Goal: Task Accomplishment & Management: Use online tool/utility

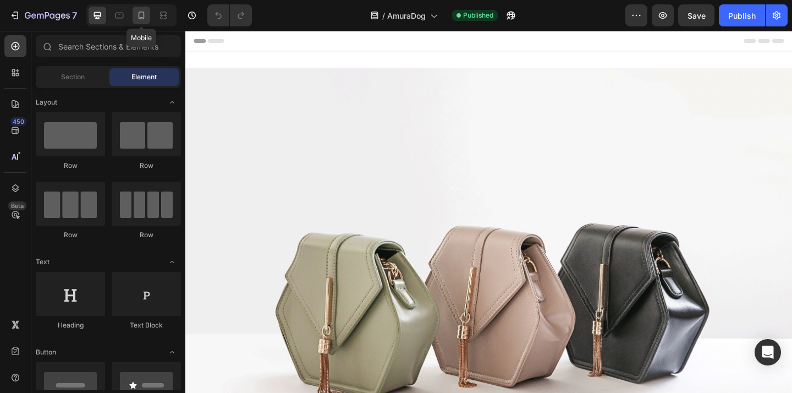
click at [147, 20] on div at bounding box center [142, 16] width 18 height 18
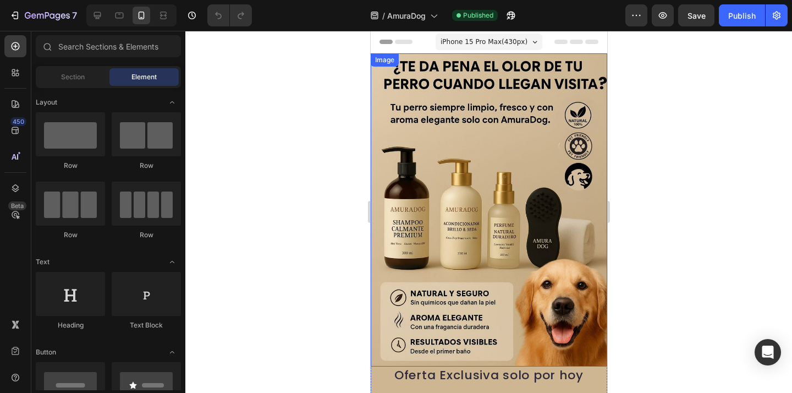
click at [484, 158] on img at bounding box center [488, 209] width 236 height 313
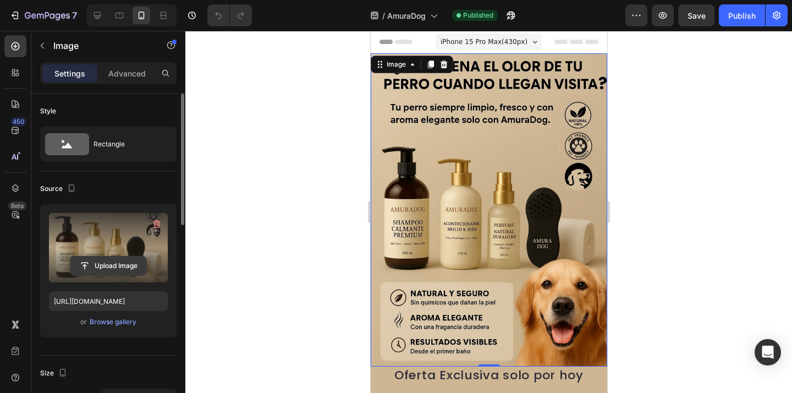
click at [117, 271] on input "file" at bounding box center [108, 265] width 76 height 19
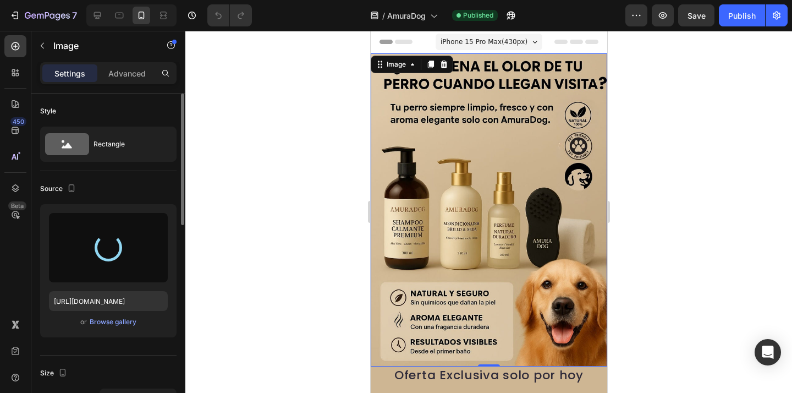
type input "[URL][DOMAIN_NAME]"
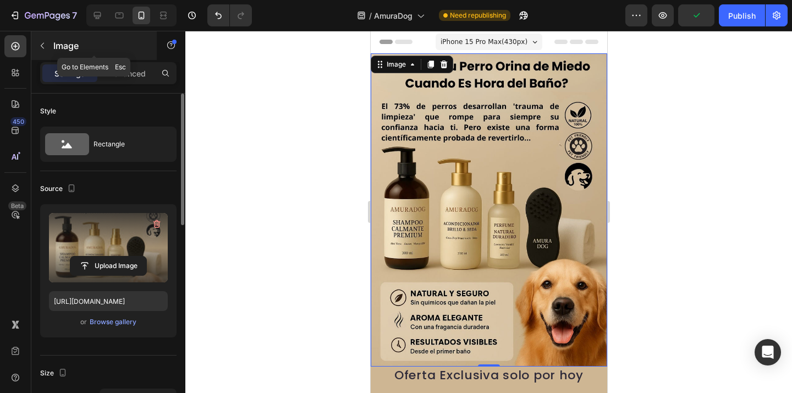
click at [48, 42] on button "button" at bounding box center [43, 46] width 18 height 18
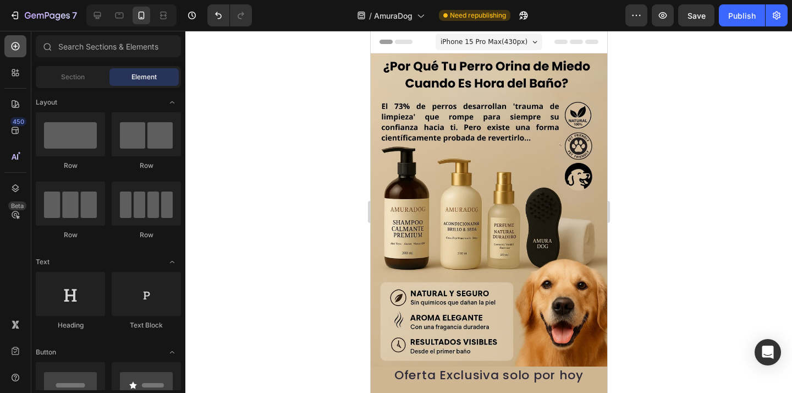
click at [18, 45] on icon at bounding box center [15, 46] width 11 height 11
click at [74, 74] on span "Section" at bounding box center [73, 77] width 24 height 10
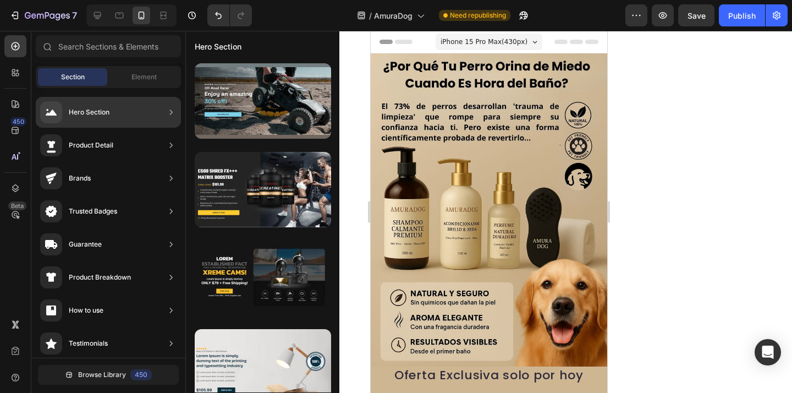
click at [118, 146] on div "Product Detail" at bounding box center [108, 145] width 145 height 31
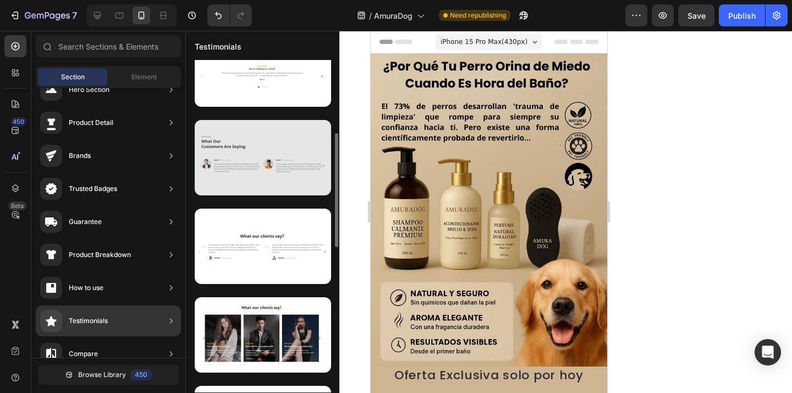
scroll to position [208, 0]
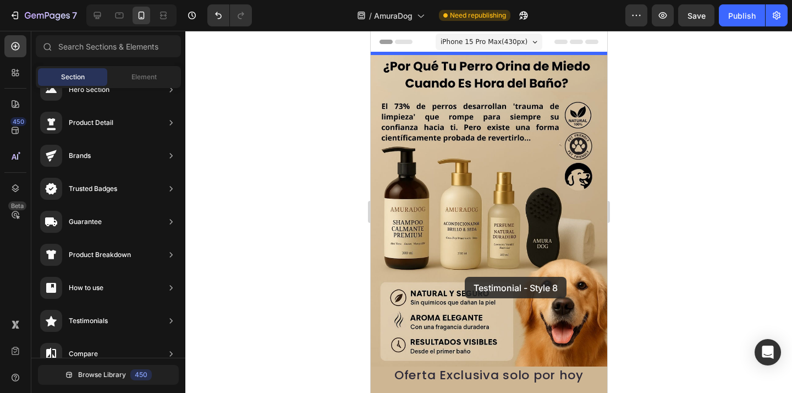
drag, startPoint x: 629, startPoint y: 194, endPoint x: 464, endPoint y: 277, distance: 184.2
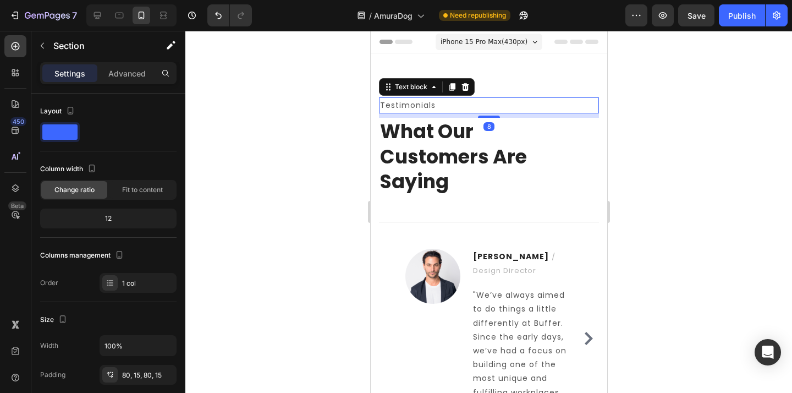
click at [504, 102] on p "Testimonials" at bounding box center [488, 105] width 218 height 14
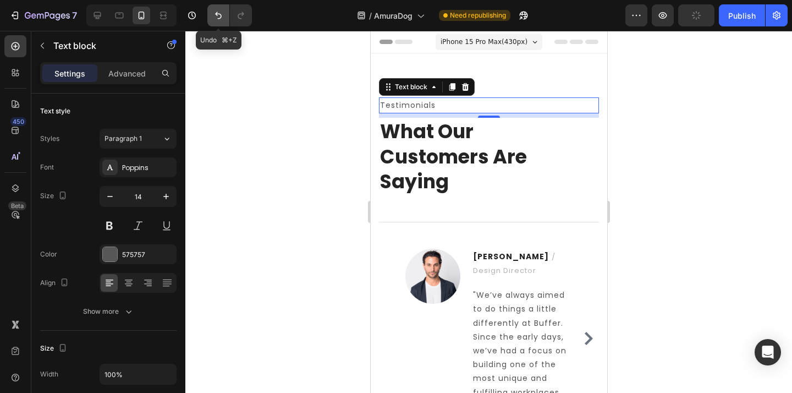
click at [216, 21] on button "Undo/Redo" at bounding box center [218, 15] width 22 height 22
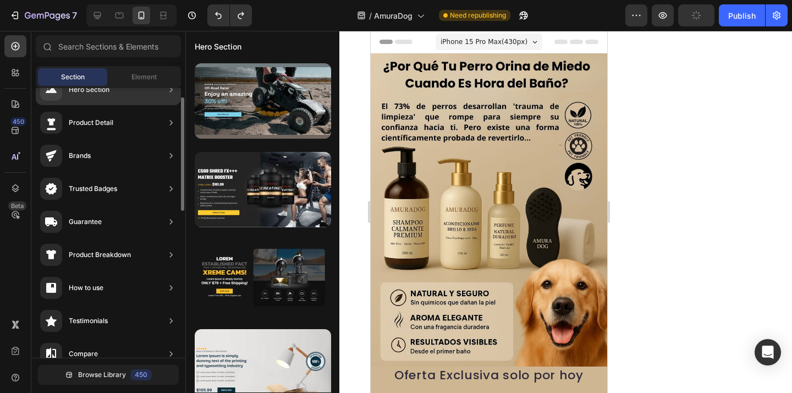
scroll to position [0, 0]
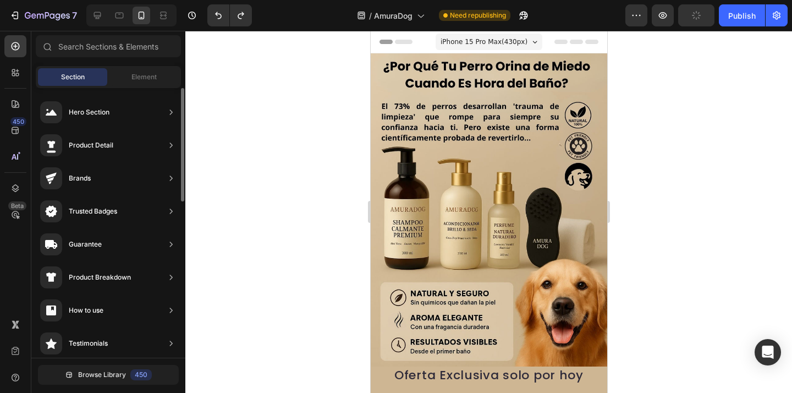
click at [70, 80] on span "Section" at bounding box center [73, 77] width 24 height 10
click at [137, 79] on span "Element" at bounding box center [143, 77] width 25 height 10
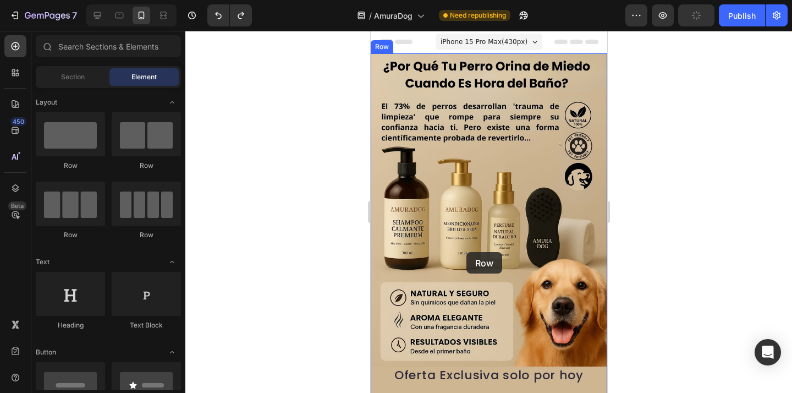
drag, startPoint x: 448, startPoint y: 167, endPoint x: 466, endPoint y: 252, distance: 87.1
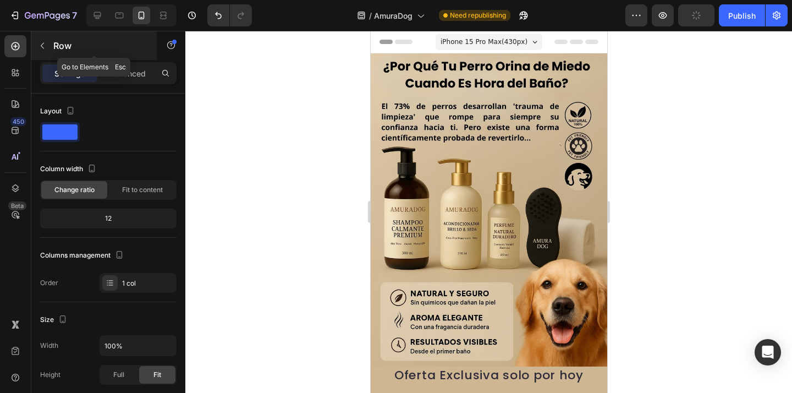
click at [47, 51] on button "button" at bounding box center [43, 46] width 18 height 18
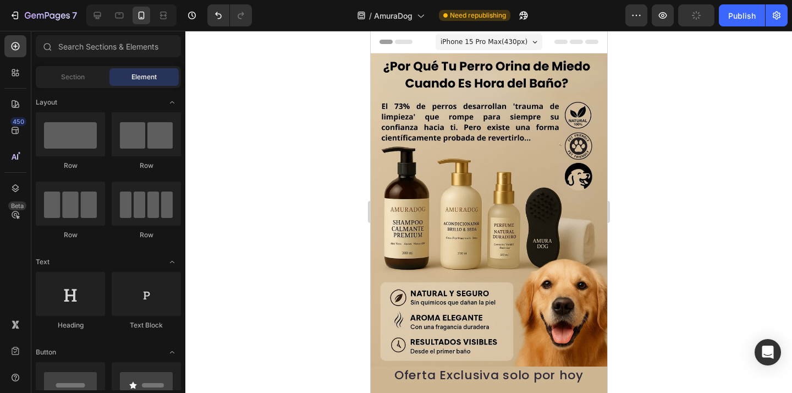
click at [47, 51] on div at bounding box center [47, 46] width 22 height 22
click at [73, 70] on div "Section" at bounding box center [72, 77] width 69 height 18
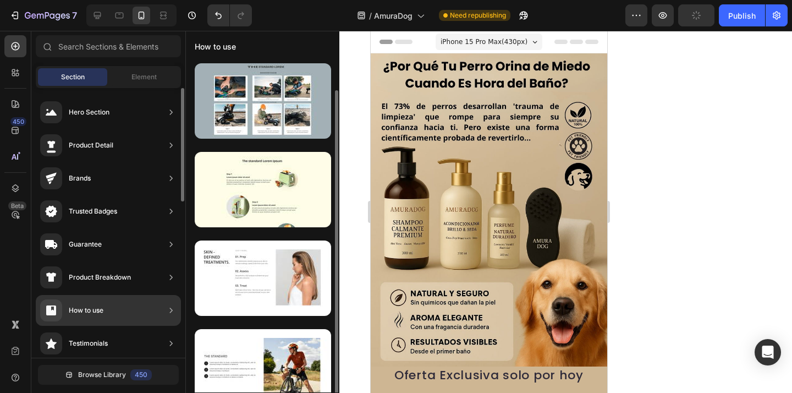
scroll to position [15, 0]
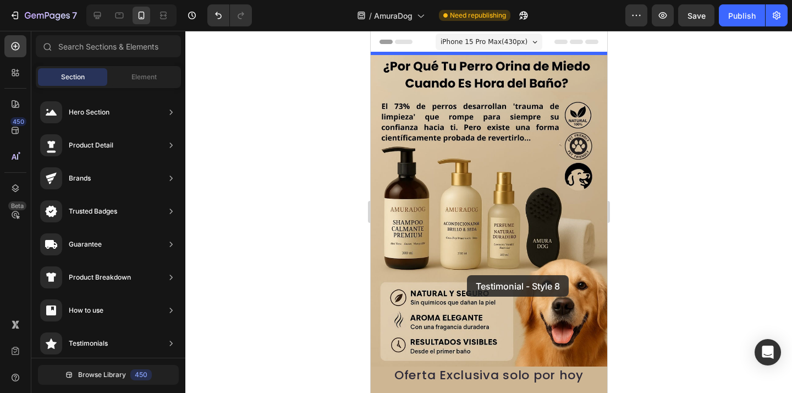
drag, startPoint x: 607, startPoint y: 365, endPoint x: 466, endPoint y: 277, distance: 166.0
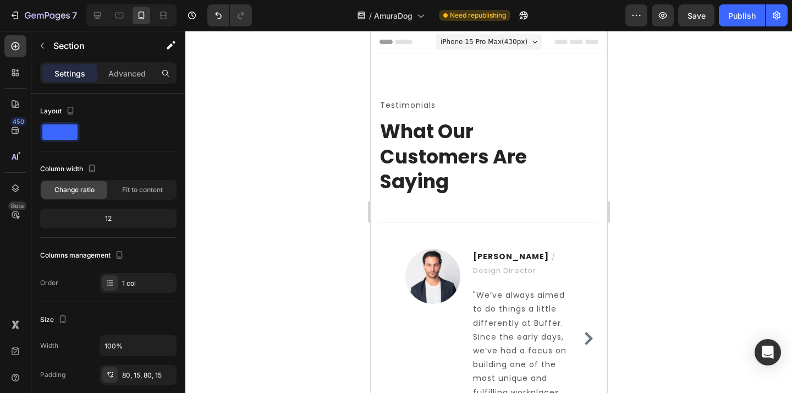
click at [422, 245] on div "Testimonials Text block What Our Customers Are Saying Heading Title Line Image …" at bounding box center [488, 271] width 236 height 436
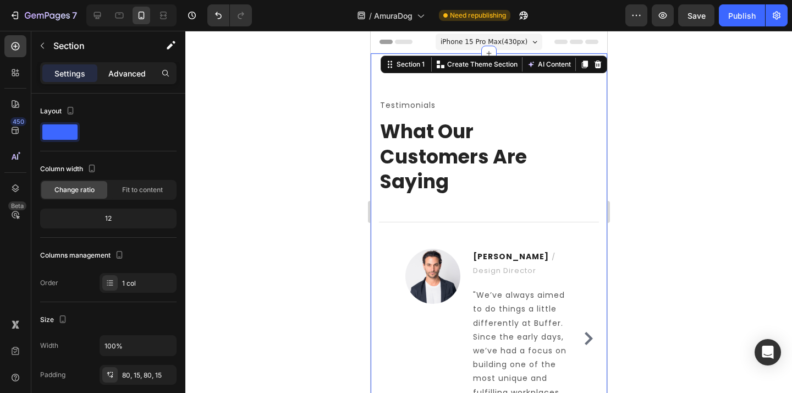
click at [130, 68] on p "Advanced" at bounding box center [126, 74] width 37 height 12
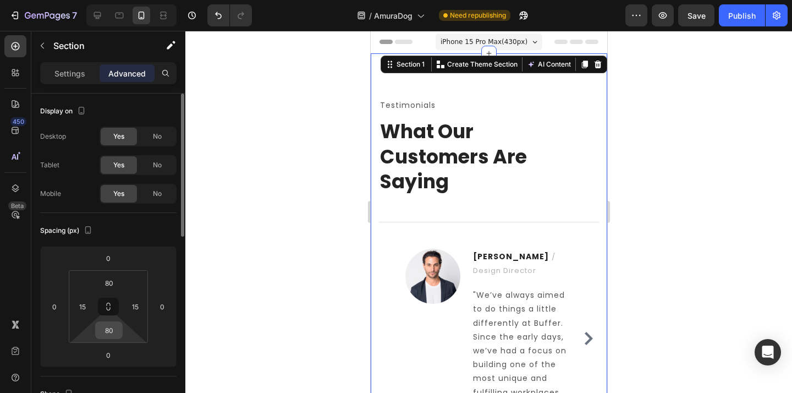
click at [115, 331] on input "80" at bounding box center [109, 330] width 22 height 16
type input "0"
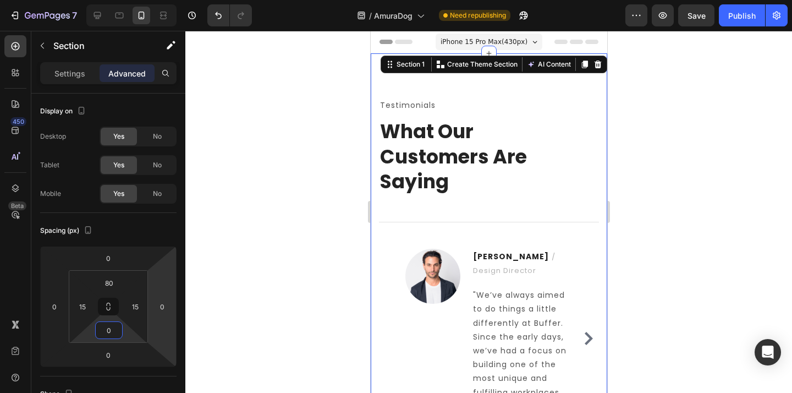
click at [295, 221] on div at bounding box center [488, 212] width 607 height 362
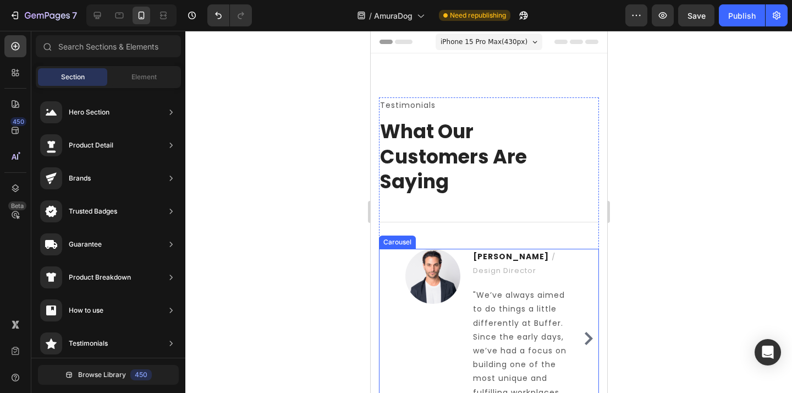
click at [591, 289] on div "Image [PERSON_NAME] / Design Director Text block "We’ve always aimed to do thin…" at bounding box center [488, 338] width 220 height 179
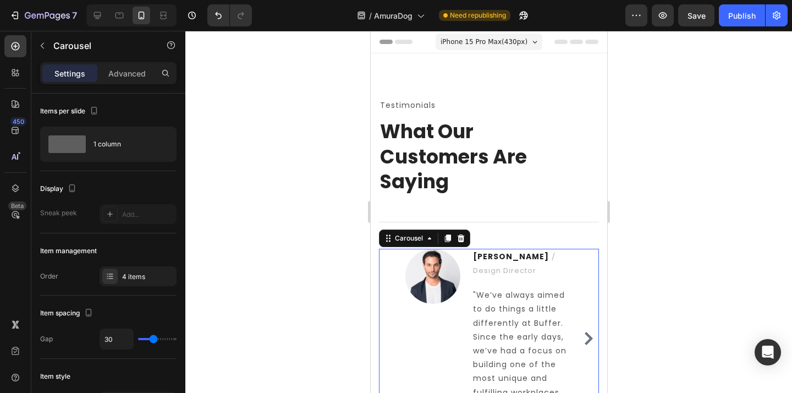
click at [594, 329] on button "Carousel Next Arrow" at bounding box center [588, 338] width 18 height 18
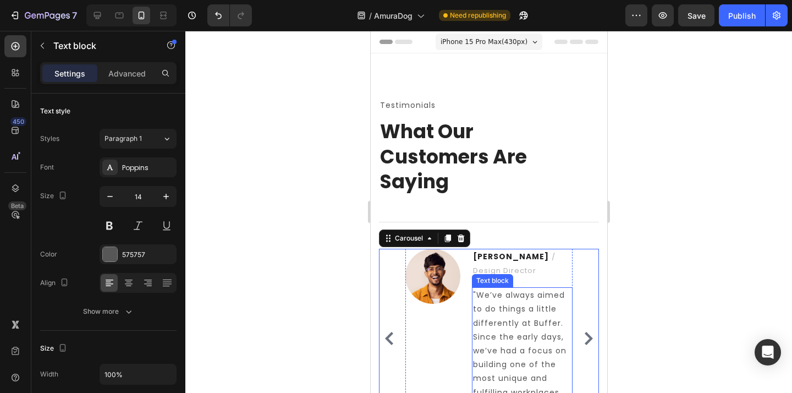
click at [489, 288] on p ""We’ve always aimed to do things a little differently at Buffer. Since the earl…" at bounding box center [521, 357] width 98 height 139
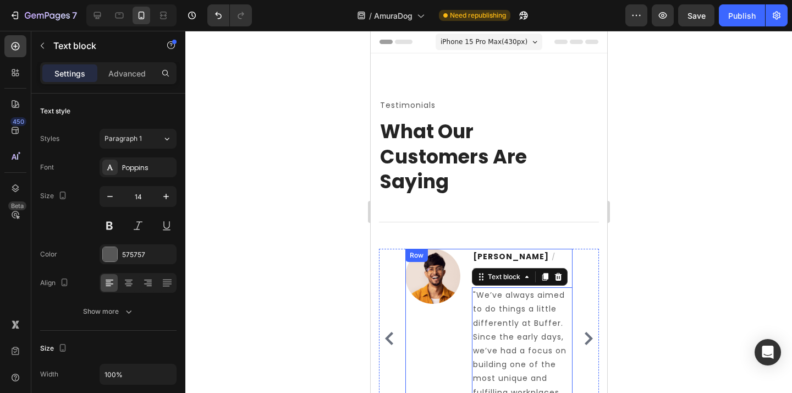
click at [468, 262] on div "Image [PERSON_NAME] / Design Director Text block "We’ve always aimed to do thin…" at bounding box center [488, 338] width 167 height 179
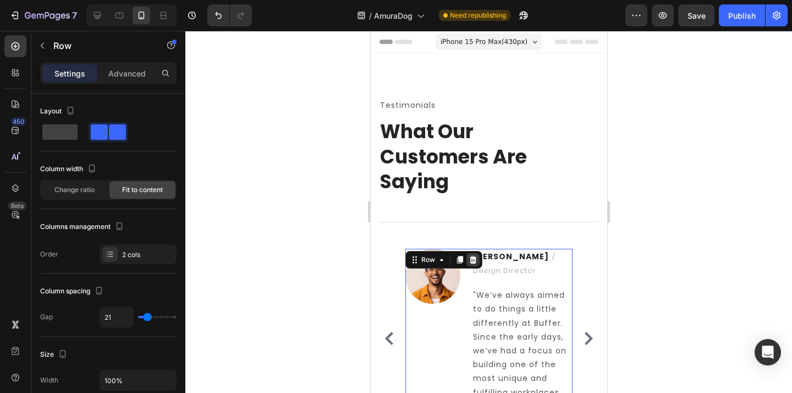
click at [475, 255] on icon at bounding box center [472, 259] width 9 height 9
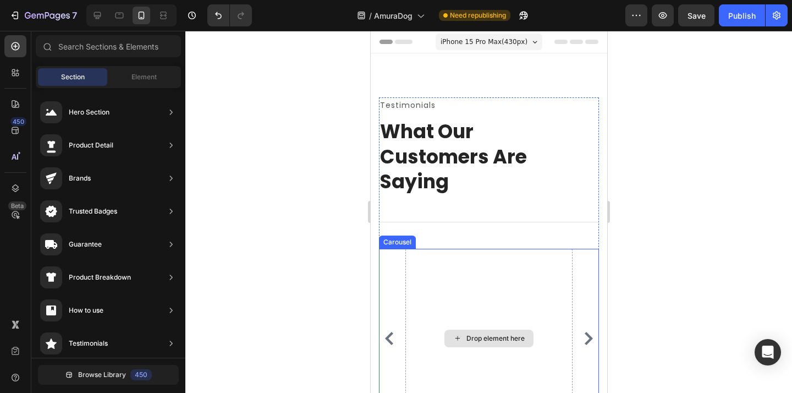
click at [488, 249] on div "Drop element here" at bounding box center [488, 338] width 167 height 179
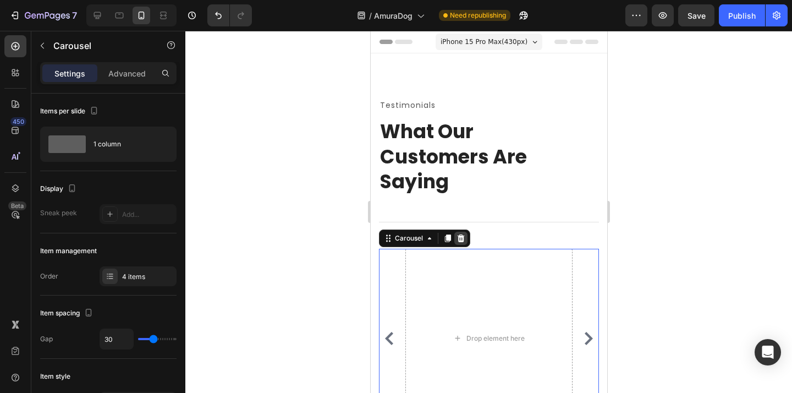
click at [466, 232] on div at bounding box center [460, 238] width 13 height 13
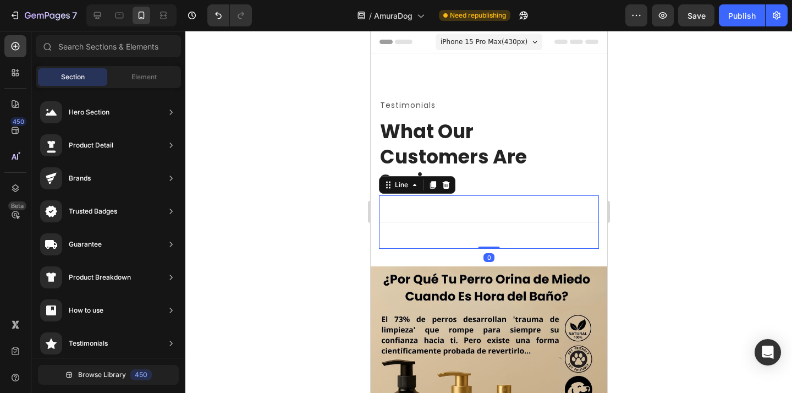
click at [508, 214] on div "Title Line 0" at bounding box center [488, 221] width 220 height 53
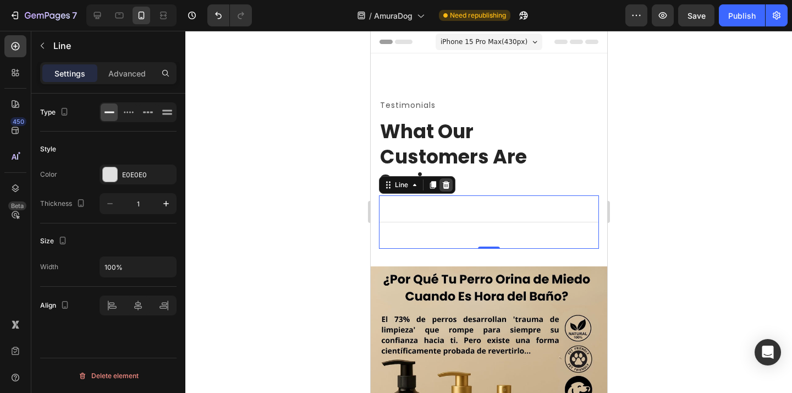
click at [449, 180] on icon at bounding box center [445, 184] width 9 height 9
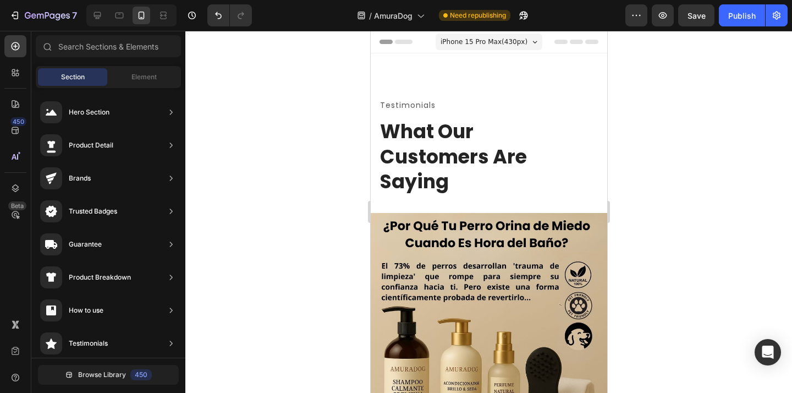
click at [478, 167] on p "What Our Customers Are Saying" at bounding box center [488, 156] width 218 height 75
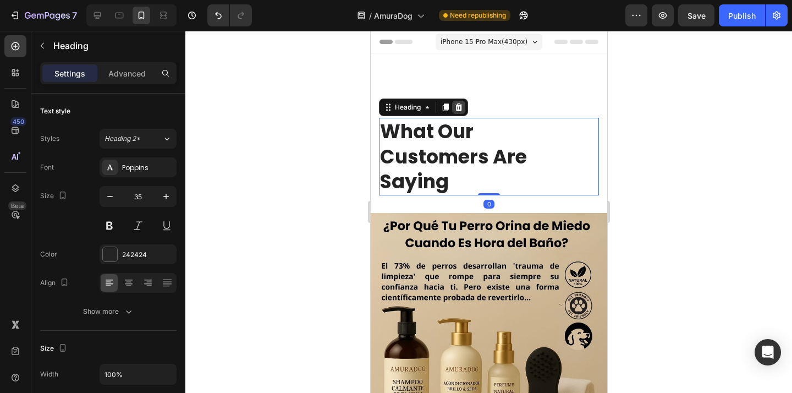
click at [462, 103] on icon at bounding box center [458, 107] width 9 height 9
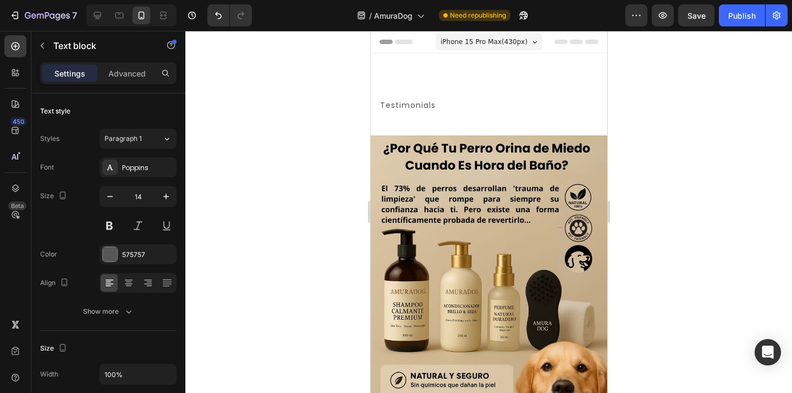
click at [462, 98] on p "Testimonials" at bounding box center [488, 105] width 218 height 14
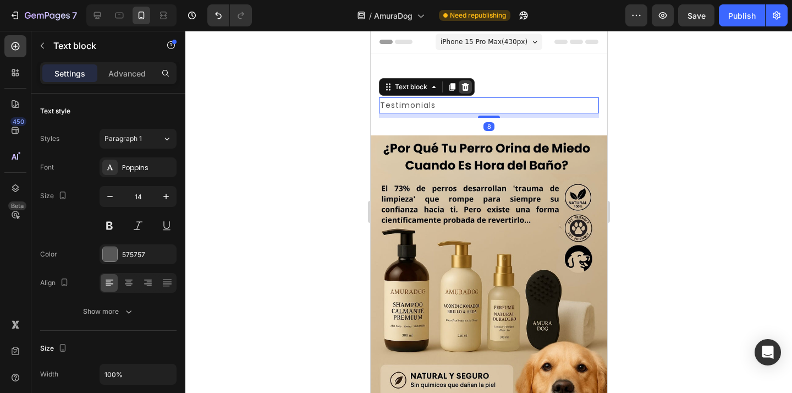
click at [465, 83] on icon at bounding box center [464, 87] width 7 height 8
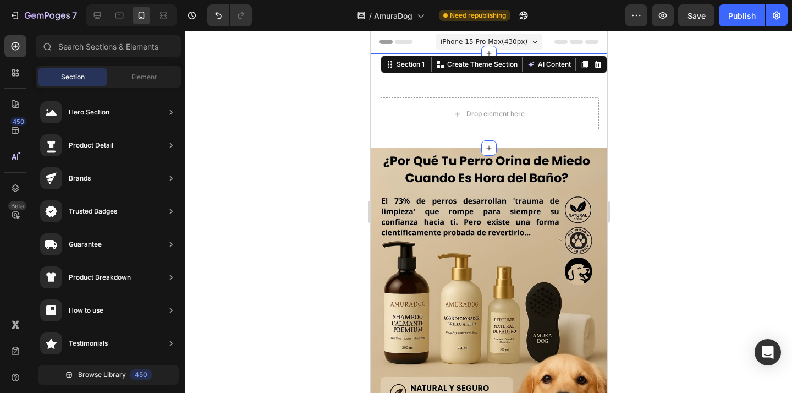
click at [465, 76] on div "Drop element here Row Section 1 You can create reusable sections Create Theme S…" at bounding box center [488, 100] width 236 height 95
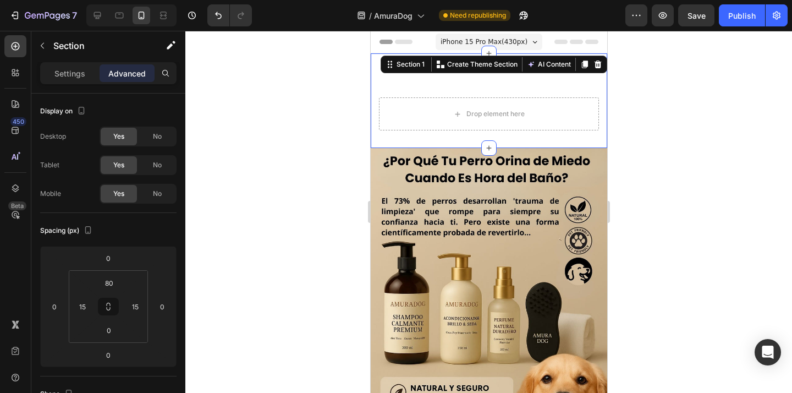
click at [387, 84] on div "Drop element here Row Section 1 You can create reusable sections Create Theme S…" at bounding box center [488, 100] width 236 height 95
click at [596, 65] on icon at bounding box center [597, 64] width 9 height 9
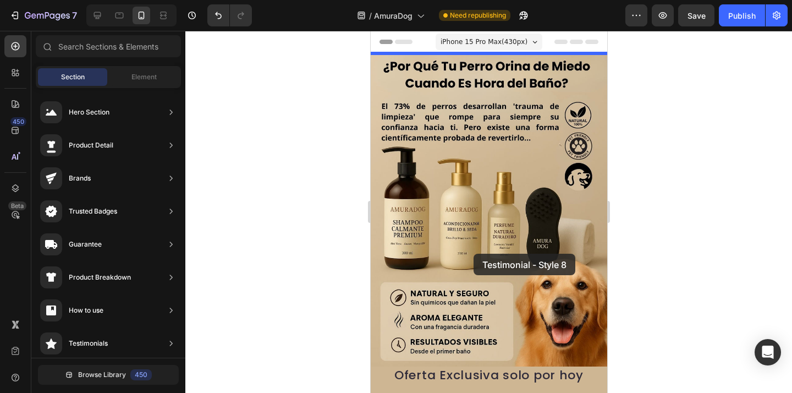
drag, startPoint x: 638, startPoint y: 372, endPoint x: 473, endPoint y: 254, distance: 203.3
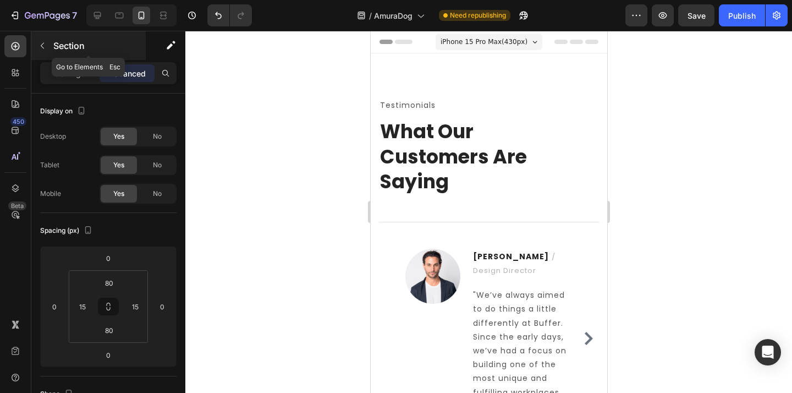
click at [47, 47] on button "button" at bounding box center [43, 46] width 18 height 18
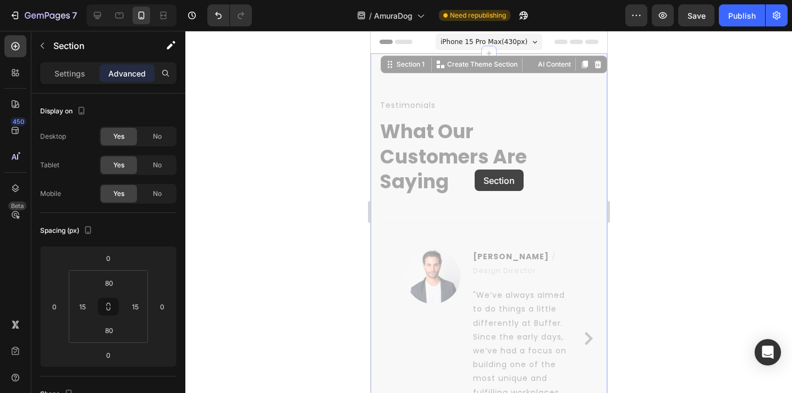
drag, startPoint x: 459, startPoint y: 63, endPoint x: 474, endPoint y: 169, distance: 107.8
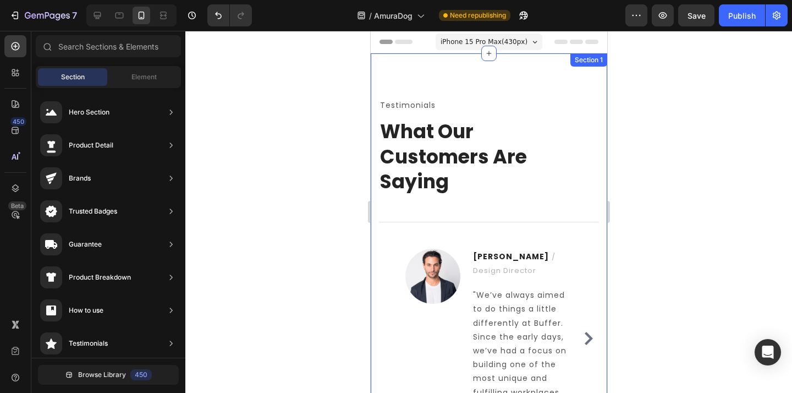
click at [448, 74] on div "Testimonials Text block What Our Customers Are Saying Heading Title Line Image …" at bounding box center [488, 271] width 236 height 436
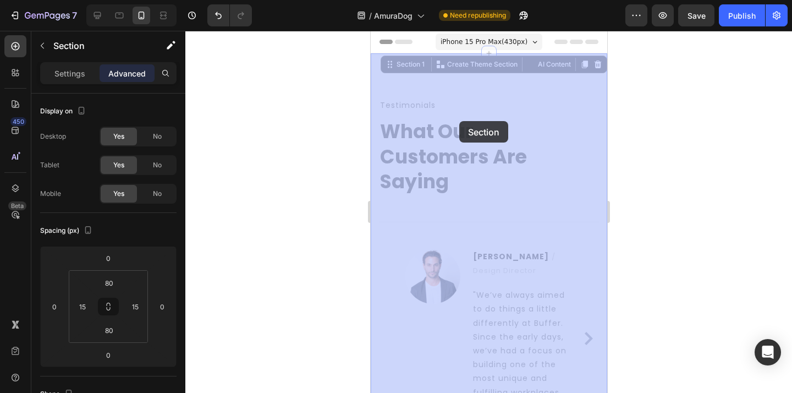
drag, startPoint x: 393, startPoint y: 67, endPoint x: 459, endPoint y: 121, distance: 84.8
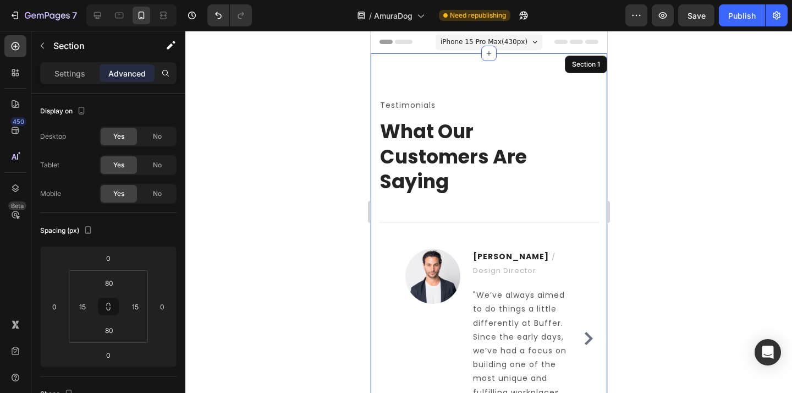
click at [458, 60] on div "Testimonials Text block What Our Customers Are Saying Heading Title Line Image …" at bounding box center [488, 271] width 236 height 436
click at [499, 76] on div "Testimonials Text block What Our Customers Are Saying Heading Title Line Image …" at bounding box center [488, 271] width 236 height 436
click at [587, 61] on div "Section 1" at bounding box center [585, 64] width 32 height 10
click at [491, 91] on div "Testimonials Text block What Our Customers Are Saying Heading Title Line Image …" at bounding box center [488, 271] width 236 height 436
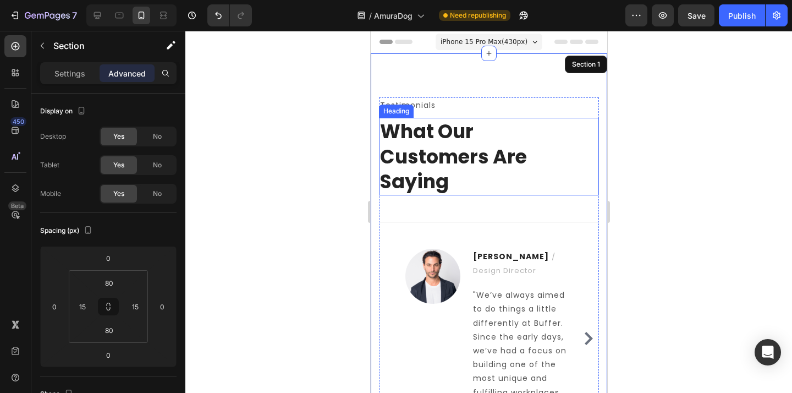
click at [436, 140] on p "What Our Customers Are Saying" at bounding box center [488, 156] width 218 height 75
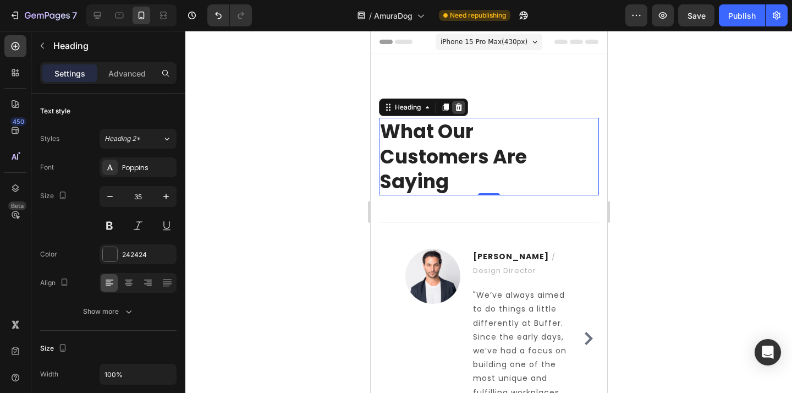
click at [459, 109] on icon at bounding box center [458, 107] width 9 height 9
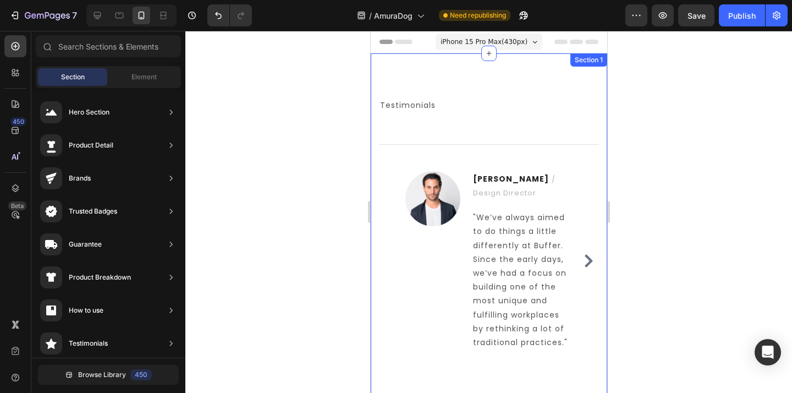
click at [453, 80] on div "Testimonials Text block Title Line Image [PERSON_NAME] / Design Director Text b…" at bounding box center [488, 232] width 236 height 359
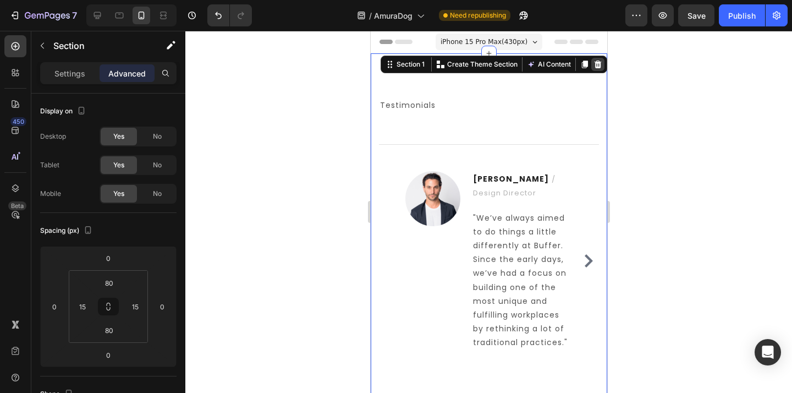
click at [599, 65] on icon at bounding box center [597, 64] width 7 height 8
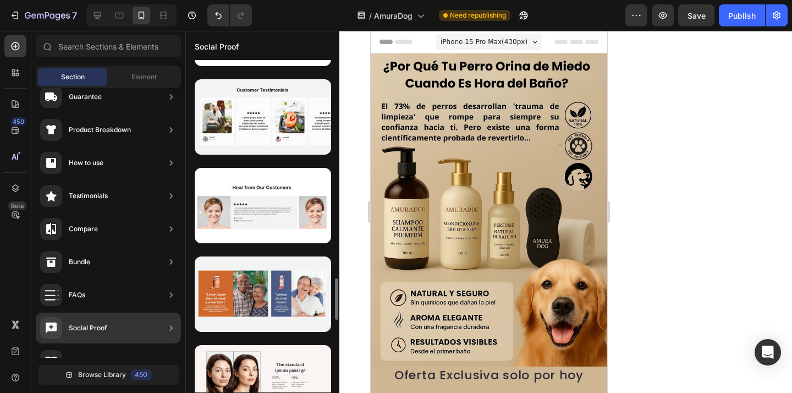
scroll to position [1757, 0]
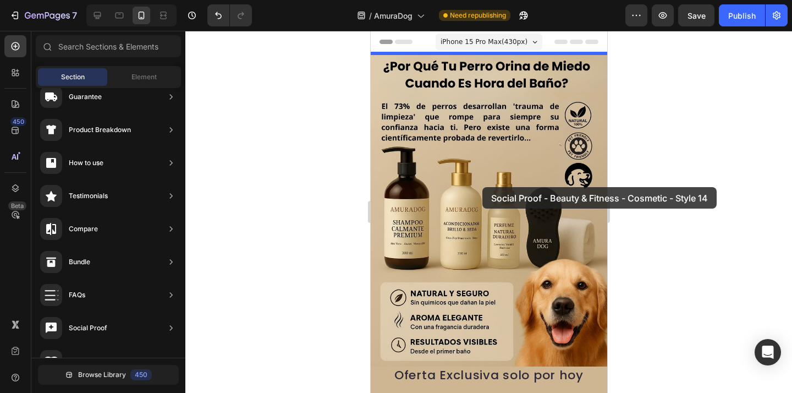
drag, startPoint x: 632, startPoint y: 244, endPoint x: 482, endPoint y: 187, distance: 160.4
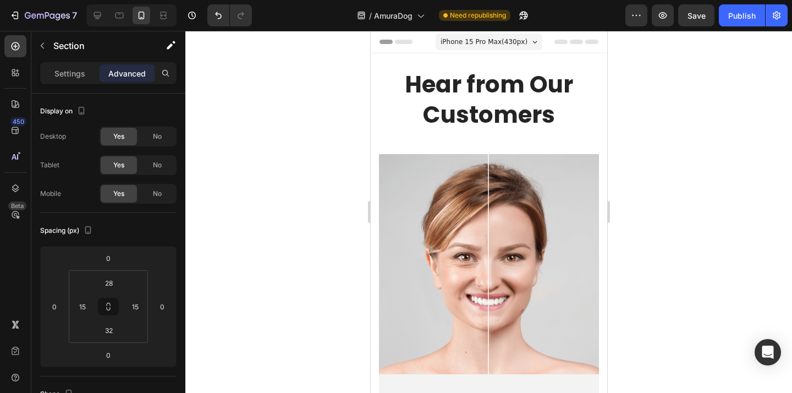
click at [551, 60] on div "Hear from Our Customers Heading Image Icon Icon Icon Icon Icon Icon List “ Our …" at bounding box center [488, 348] width 236 height 591
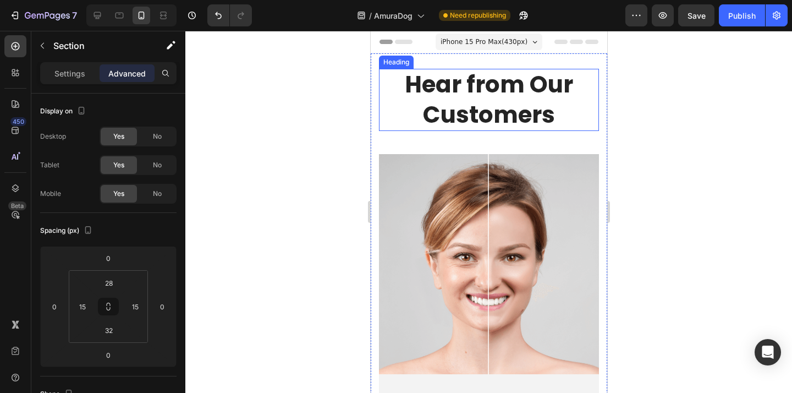
click at [532, 70] on h2 "Hear from Our Customers" at bounding box center [488, 100] width 220 height 62
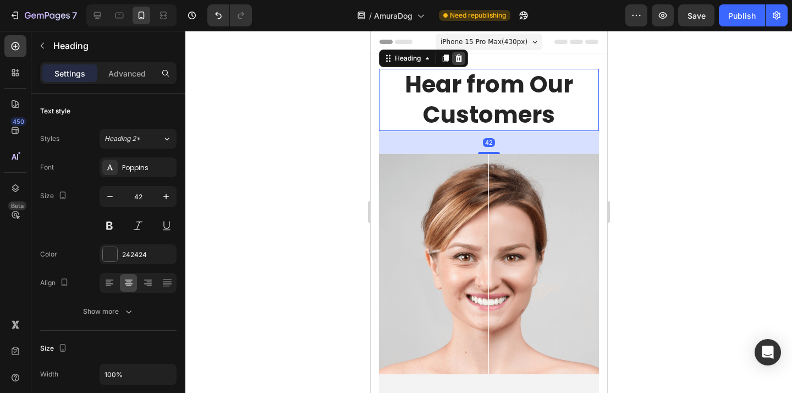
click at [462, 62] on icon at bounding box center [458, 58] width 9 height 9
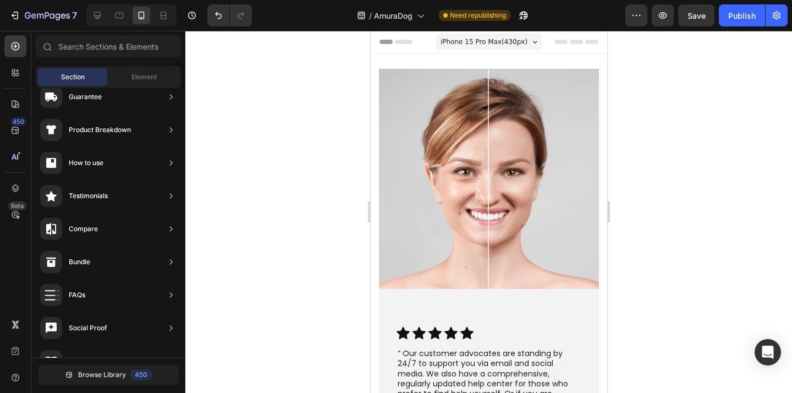
click at [462, 62] on div "Image Icon Icon Icon Icon Icon Icon List “ Our customer advocates are standing …" at bounding box center [488, 306] width 236 height 506
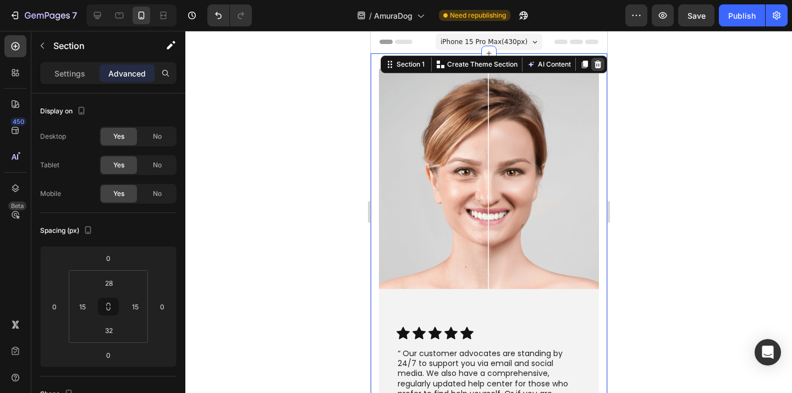
click at [598, 67] on icon at bounding box center [597, 64] width 7 height 8
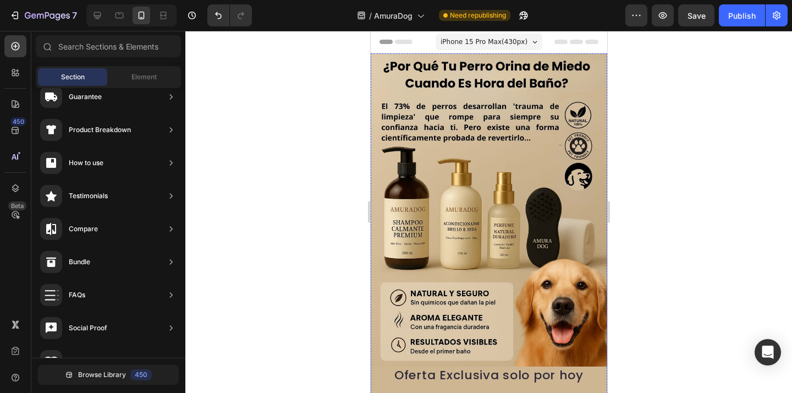
drag, startPoint x: 486, startPoint y: 182, endPoint x: 423, endPoint y: 182, distance: 62.7
drag, startPoint x: 452, startPoint y: 179, endPoint x: 451, endPoint y: 124, distance: 54.4
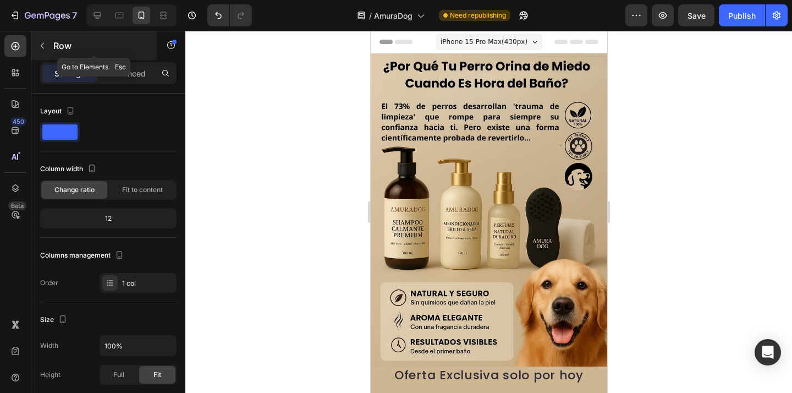
click at [48, 50] on button "button" at bounding box center [43, 46] width 18 height 18
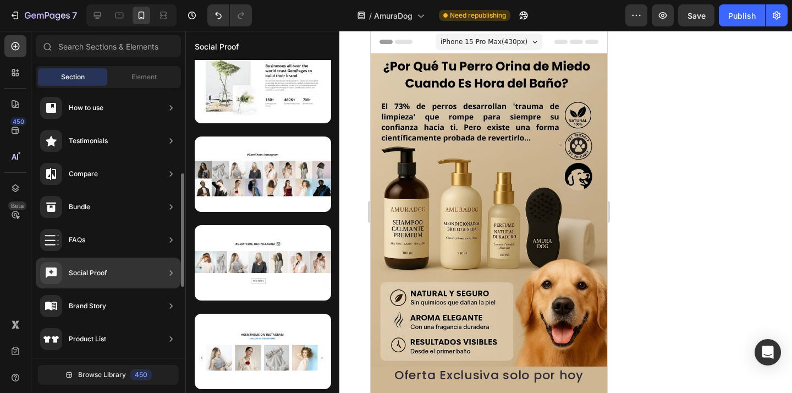
scroll to position [104, 0]
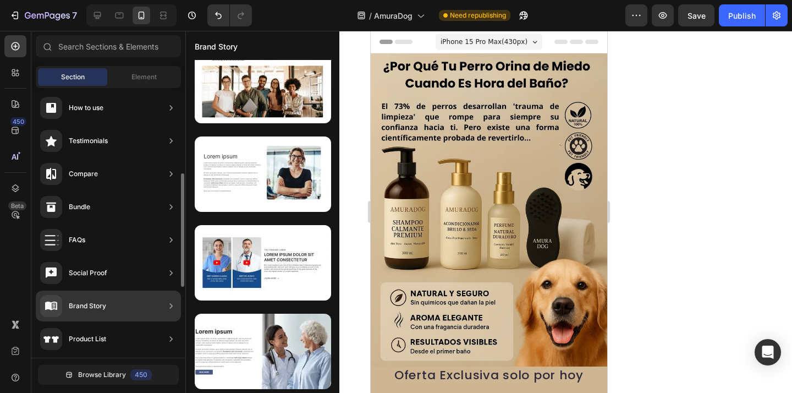
click at [151, 268] on div "Social Proof" at bounding box center [108, 272] width 145 height 31
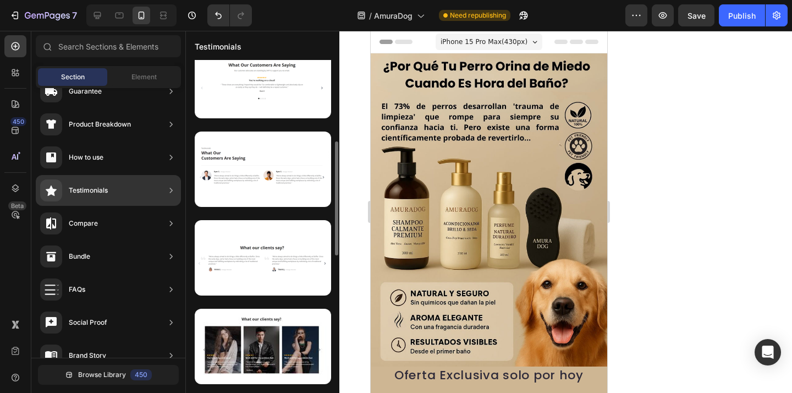
scroll to position [219, 0]
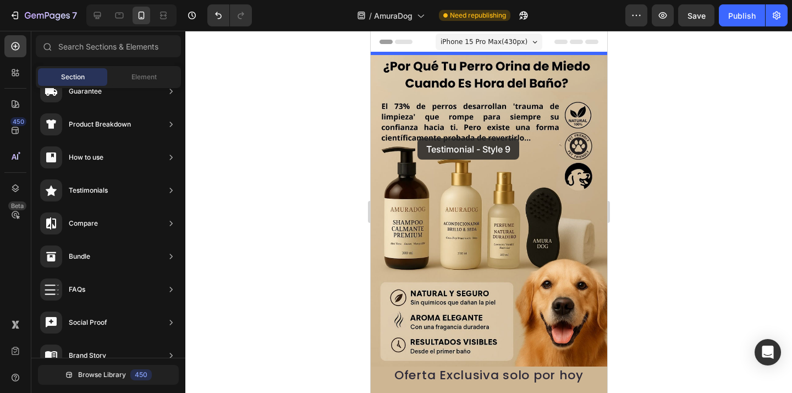
drag, startPoint x: 638, startPoint y: 251, endPoint x: 413, endPoint y: 136, distance: 253.1
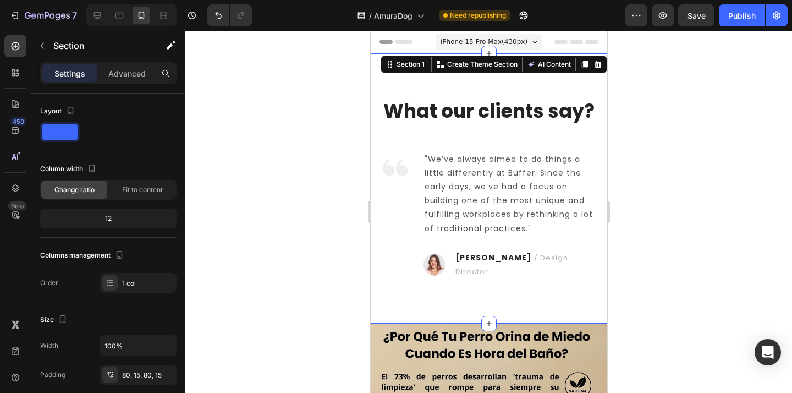
click at [481, 71] on div "What our clients say? Heading Image "We’ve always aimed to do things a little d…" at bounding box center [488, 188] width 236 height 270
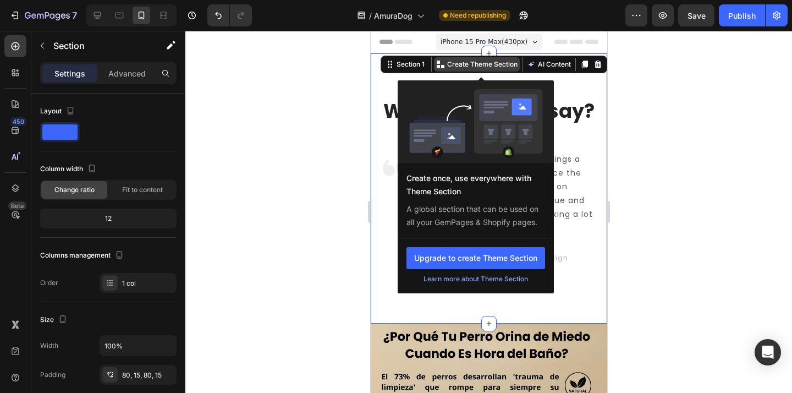
click at [468, 65] on p "Create Theme Section" at bounding box center [482, 64] width 70 height 10
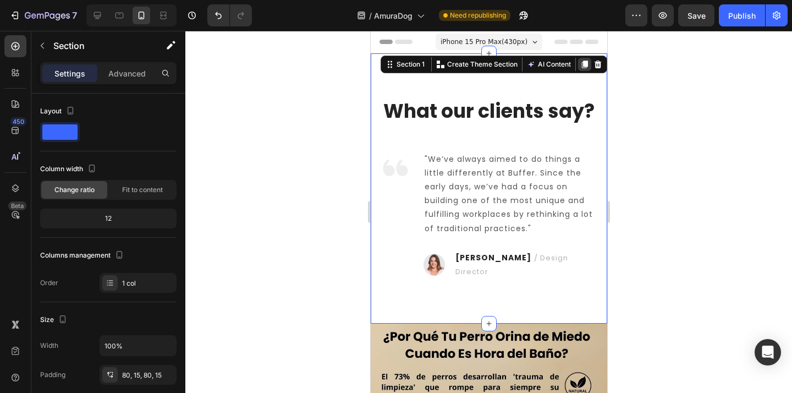
click at [586, 66] on icon at bounding box center [584, 64] width 6 height 8
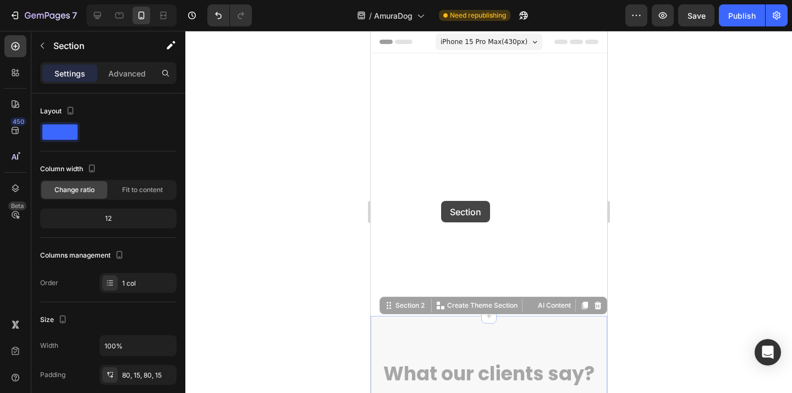
drag, startPoint x: 399, startPoint y: 63, endPoint x: 440, endPoint y: 201, distance: 144.6
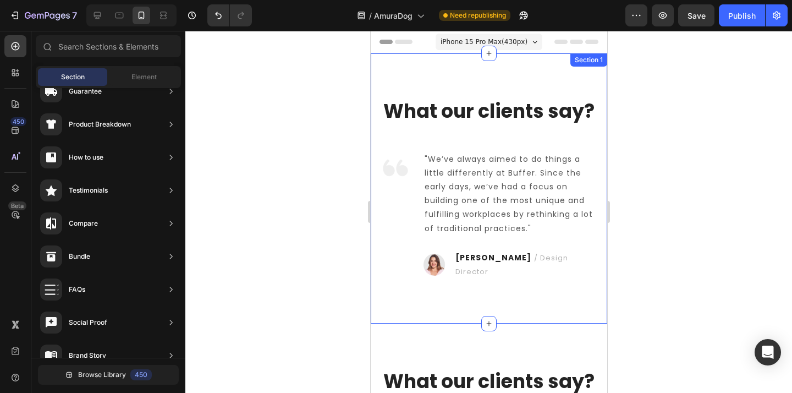
click at [471, 81] on div "What our clients say? Heading Image "We’ve always aimed to do things a little d…" at bounding box center [488, 188] width 236 height 270
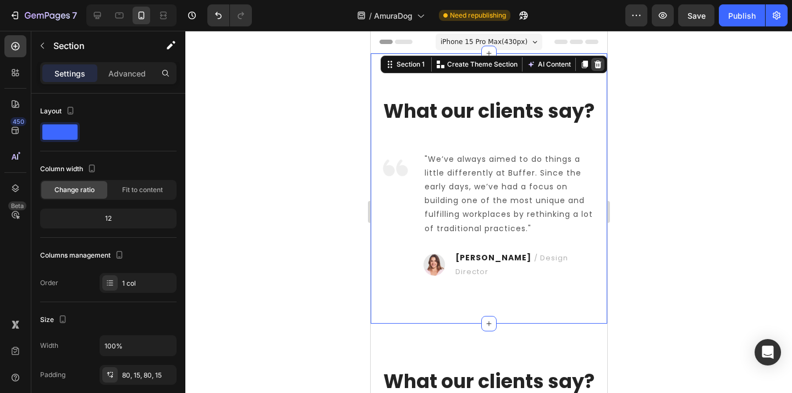
click at [598, 61] on icon at bounding box center [597, 64] width 9 height 9
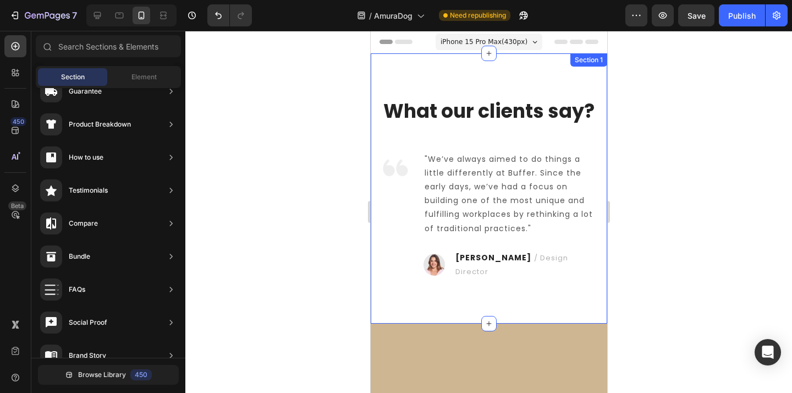
click at [515, 81] on div "What our clients say? Heading Image "We’ve always aimed to do things a little d…" at bounding box center [488, 188] width 236 height 270
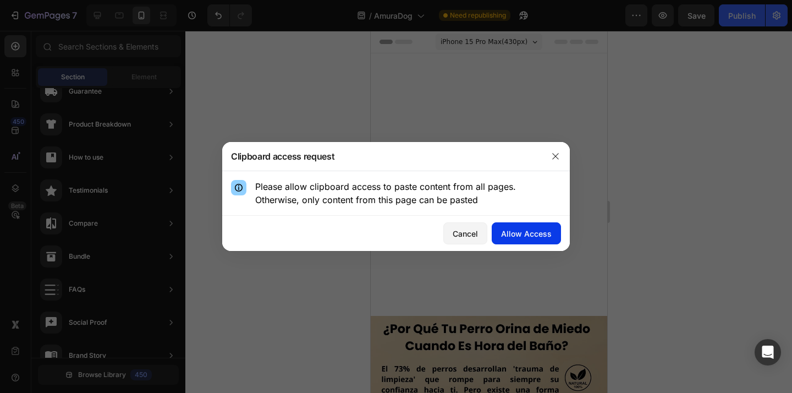
click at [515, 232] on div "Allow Access" at bounding box center [526, 234] width 51 height 12
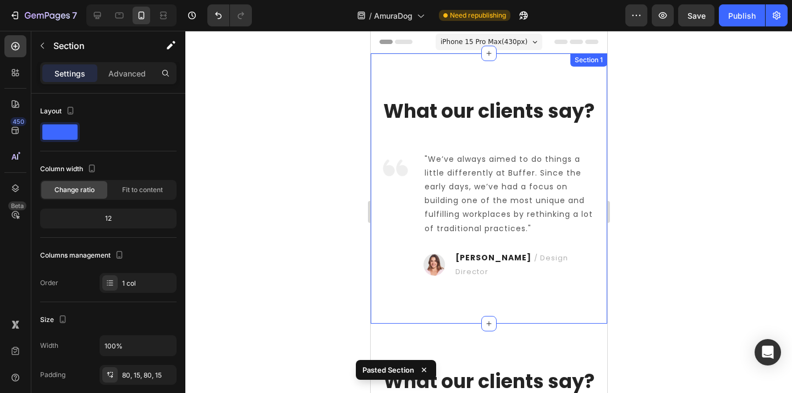
click at [459, 74] on div "What our clients say? Heading Image "We’ve always aimed to do things a little d…" at bounding box center [488, 188] width 236 height 270
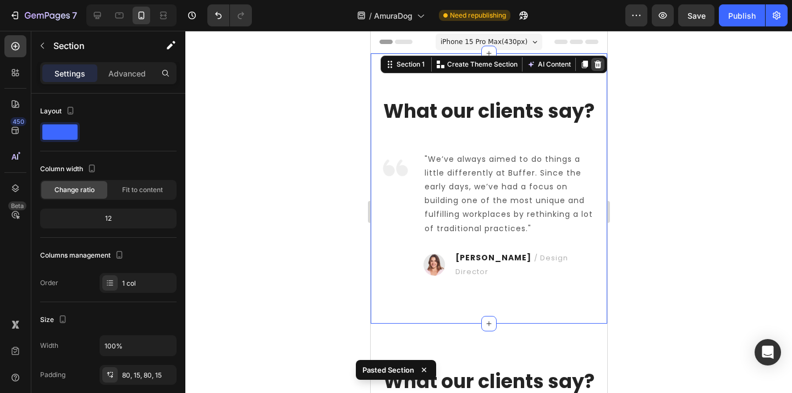
click at [598, 65] on icon at bounding box center [597, 64] width 9 height 9
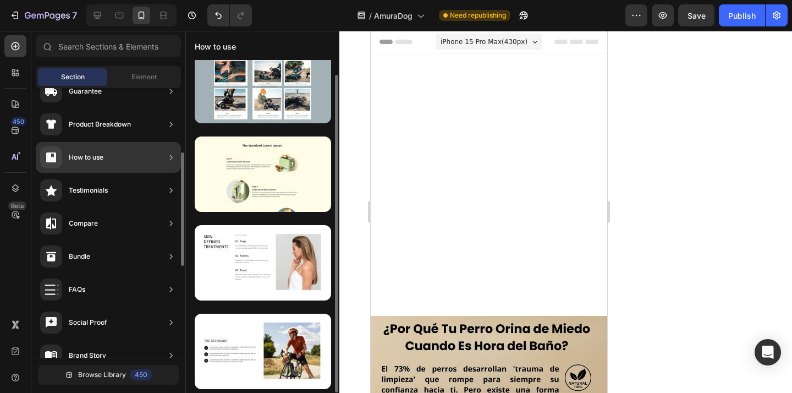
scroll to position [15, 0]
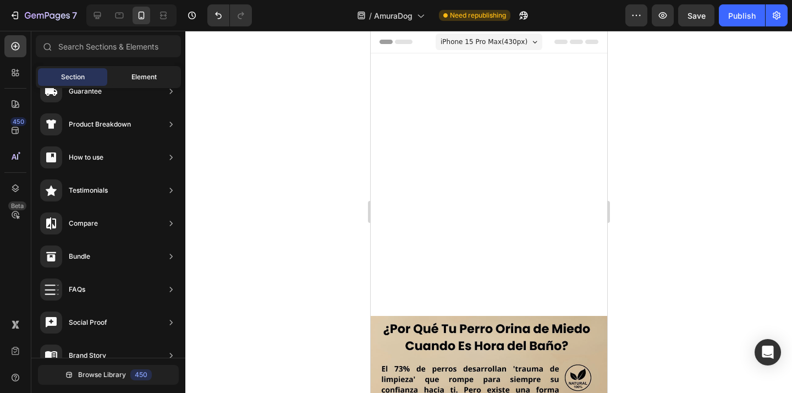
click at [137, 77] on span "Element" at bounding box center [143, 77] width 25 height 10
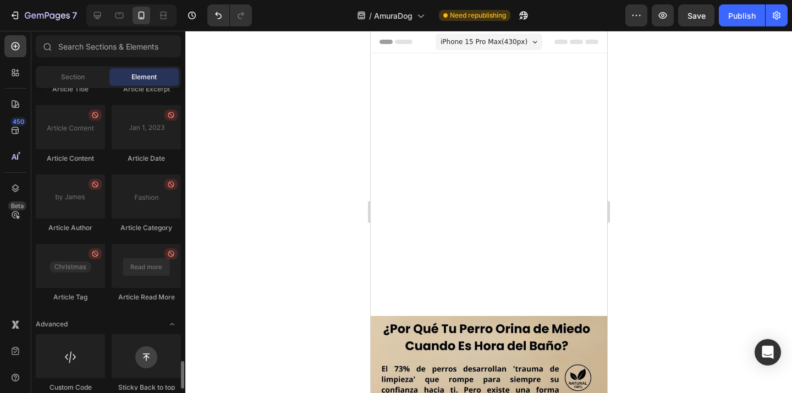
scroll to position [2957, 0]
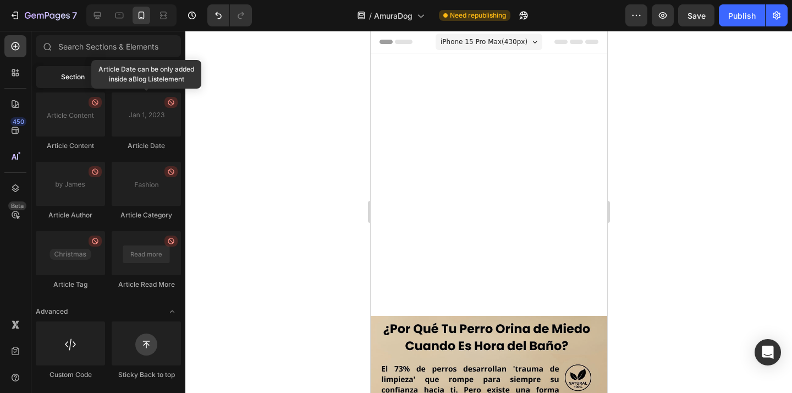
click at [67, 84] on div "Section" at bounding box center [72, 77] width 69 height 18
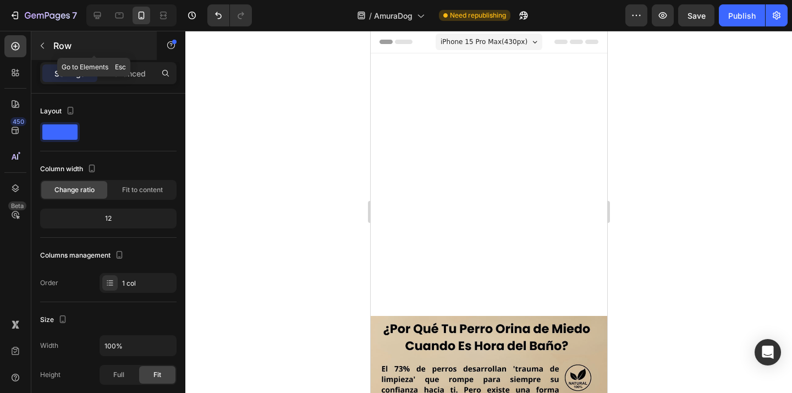
click at [40, 50] on button "button" at bounding box center [43, 46] width 18 height 18
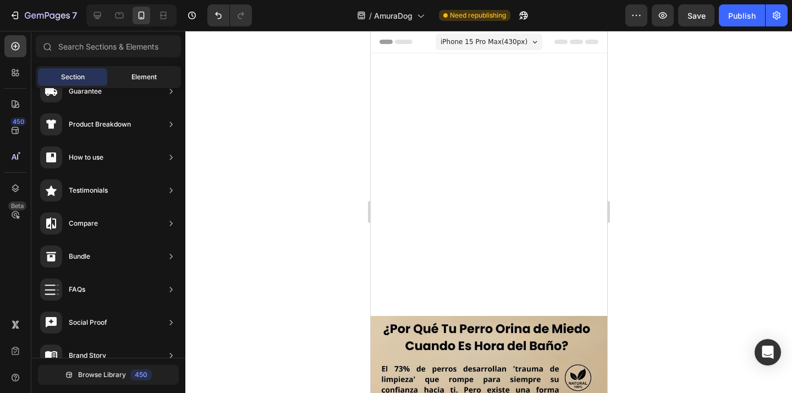
click at [151, 81] on span "Element" at bounding box center [143, 77] width 25 height 10
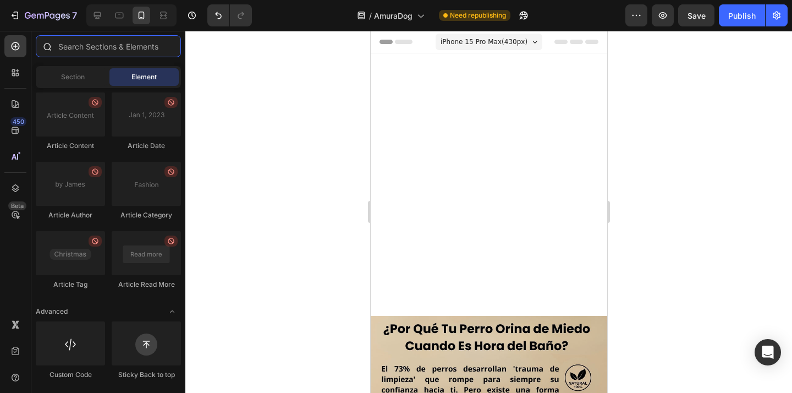
click at [90, 51] on input "text" at bounding box center [108, 46] width 145 height 22
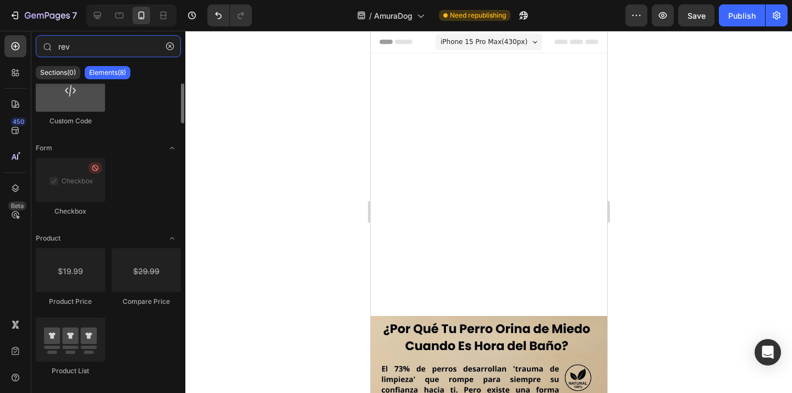
scroll to position [0, 0]
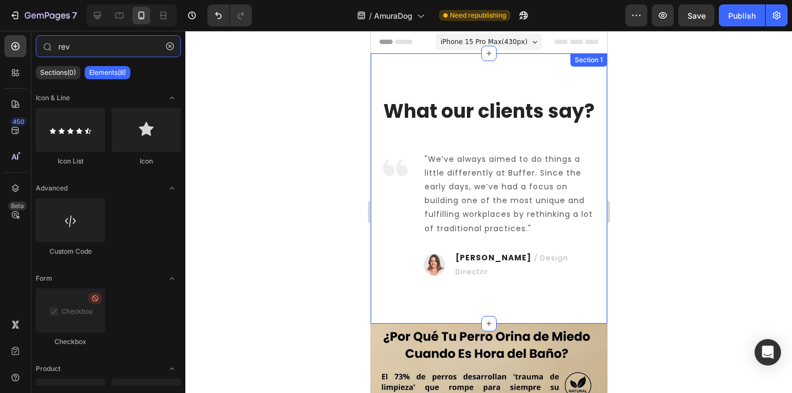
type input "rev"
click at [520, 69] on div "What our clients say? Heading Image "We’ve always aimed to do things a little d…" at bounding box center [488, 188] width 236 height 270
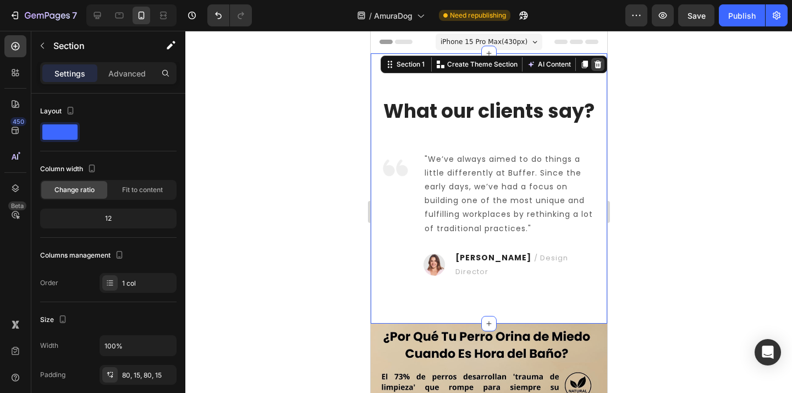
click at [599, 65] on icon at bounding box center [597, 64] width 7 height 8
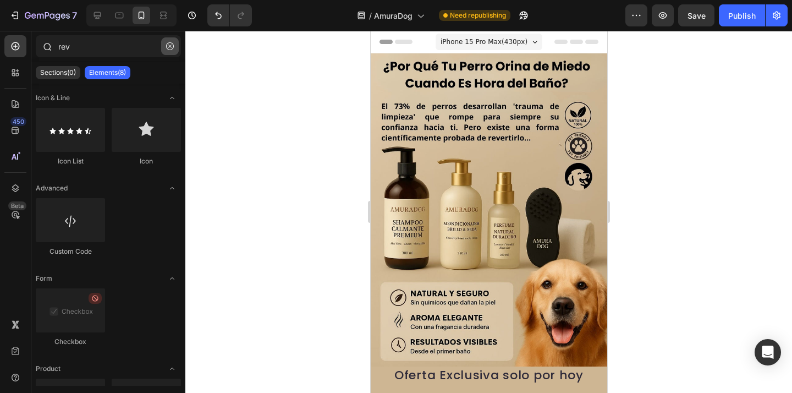
click at [172, 50] on button "button" at bounding box center [170, 46] width 18 height 18
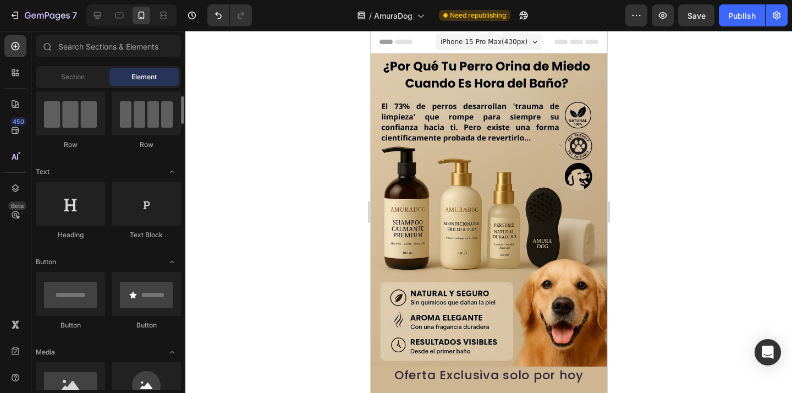
scroll to position [94, 0]
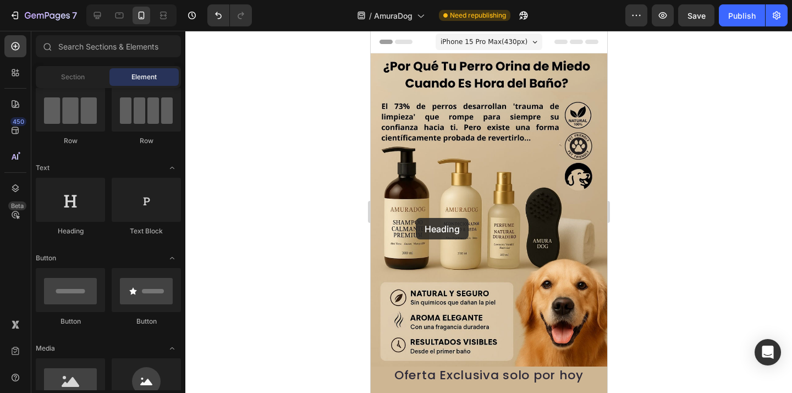
drag, startPoint x: 439, startPoint y: 218, endPoint x: 415, endPoint y: 218, distance: 24.2
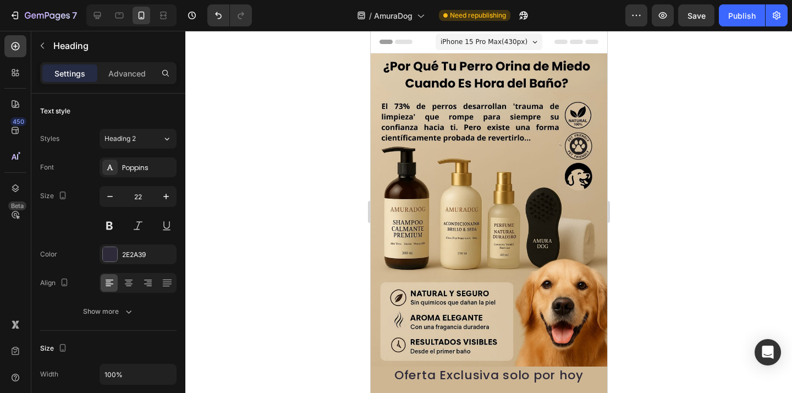
drag, startPoint x: 556, startPoint y: 229, endPoint x: 374, endPoint y: 223, distance: 182.7
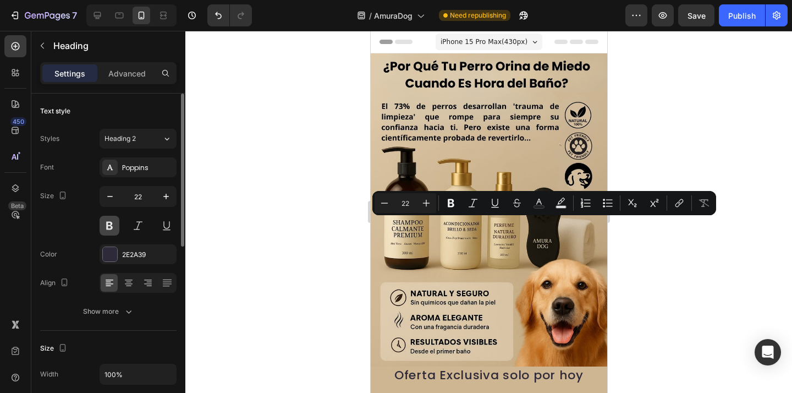
click at [108, 228] on button at bounding box center [110, 226] width 20 height 20
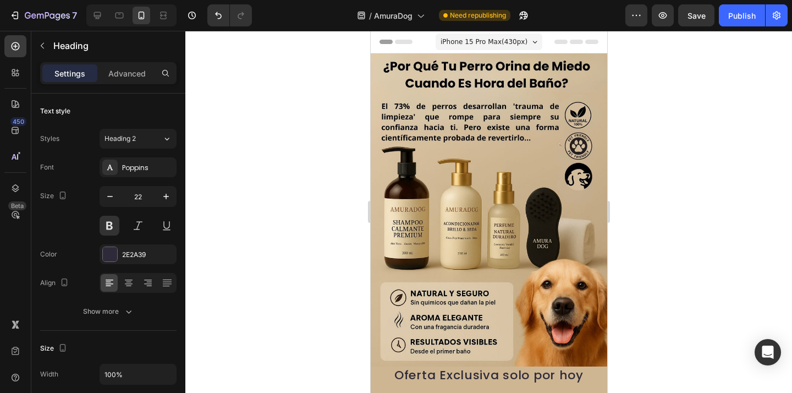
drag, startPoint x: 451, startPoint y: 276, endPoint x: 373, endPoint y: 226, distance: 92.7
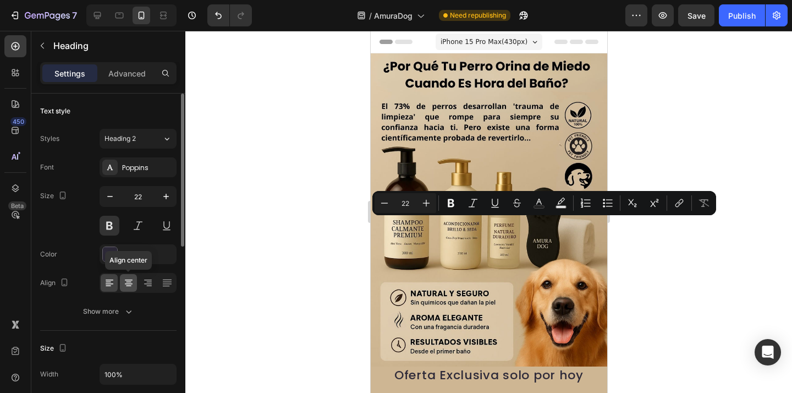
click at [133, 283] on icon at bounding box center [128, 282] width 11 height 11
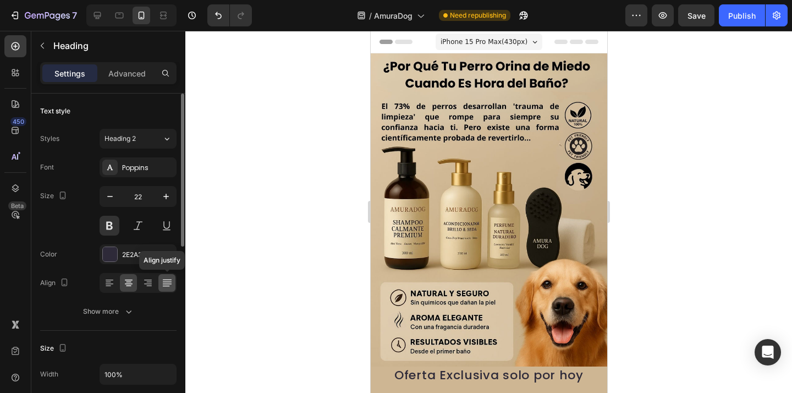
click at [173, 278] on div at bounding box center [166, 283] width 17 height 18
click at [113, 285] on icon at bounding box center [109, 282] width 11 height 11
click at [131, 284] on icon at bounding box center [128, 282] width 11 height 11
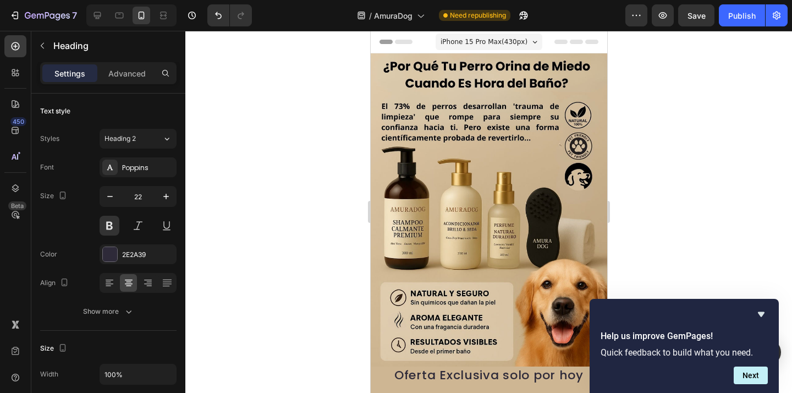
click at [107, 201] on icon "button" at bounding box center [109, 196] width 11 height 11
type input "21"
drag, startPoint x: 528, startPoint y: 252, endPoint x: 384, endPoint y: 196, distance: 154.6
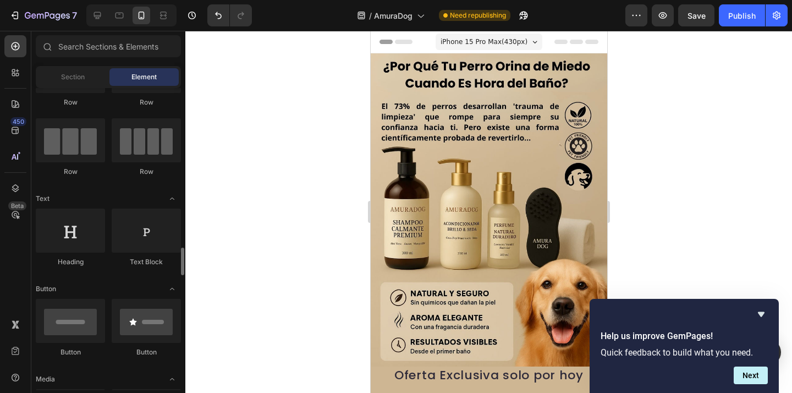
scroll to position [0, 0]
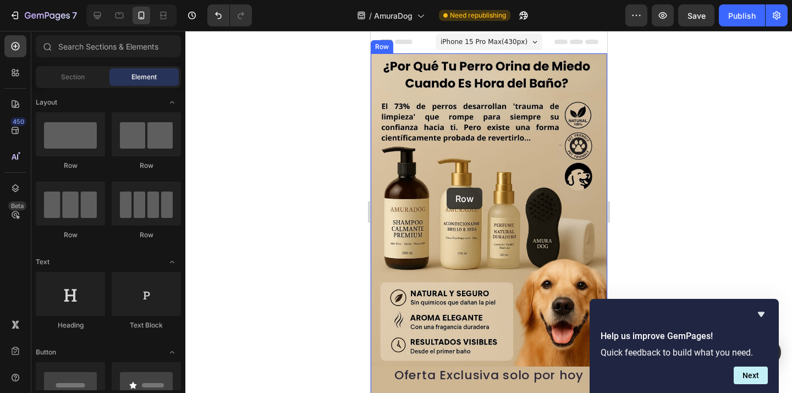
drag, startPoint x: 441, startPoint y: 166, endPoint x: 446, endPoint y: 188, distance: 22.5
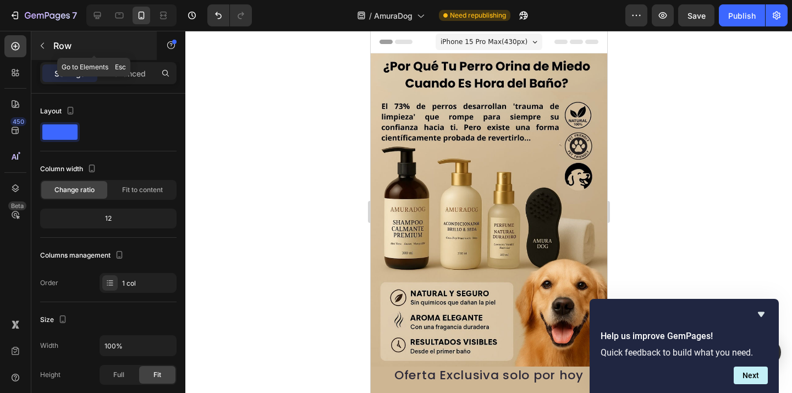
click at [40, 42] on icon "button" at bounding box center [42, 45] width 9 height 9
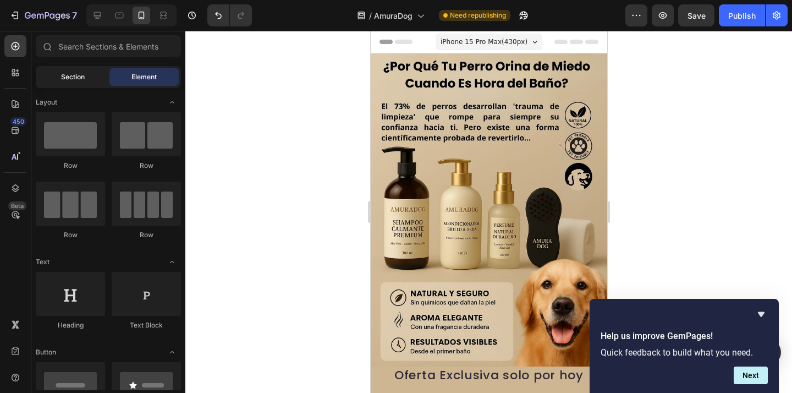
click at [69, 82] on div "Section" at bounding box center [72, 77] width 69 height 18
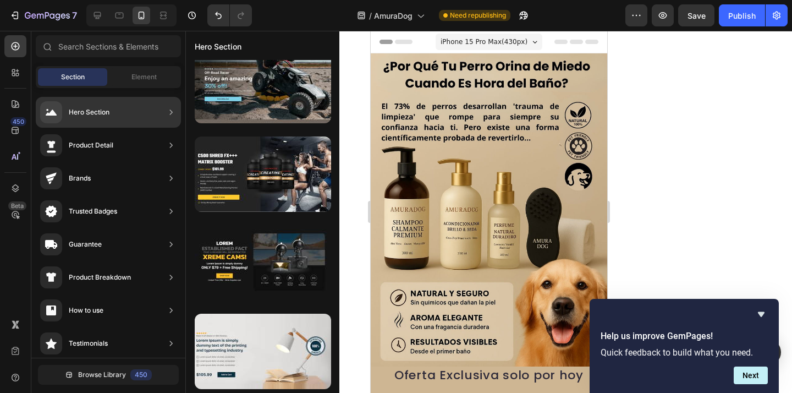
click at [123, 146] on div "Product Detail" at bounding box center [108, 145] width 145 height 31
click at [163, 147] on div "Product Detail" at bounding box center [108, 145] width 145 height 31
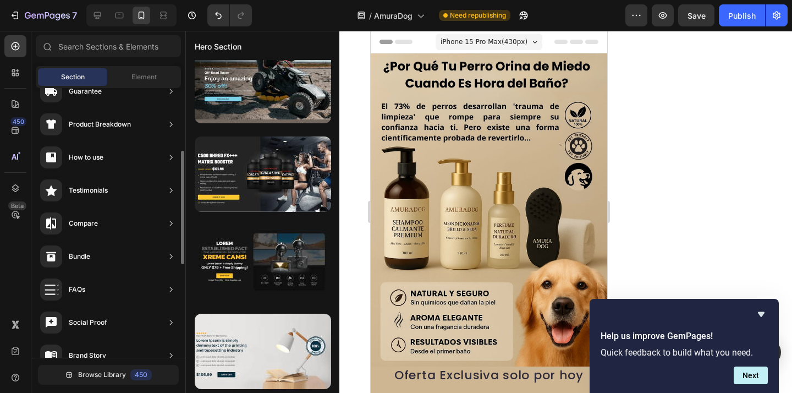
scroll to position [154, 0]
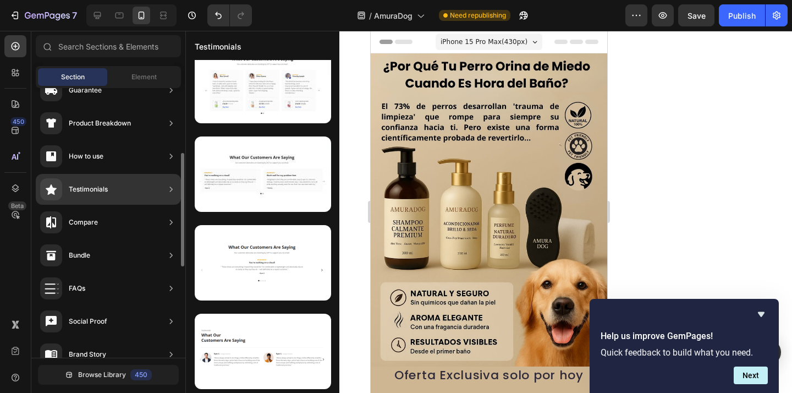
click at [115, 194] on div "Testimonials" at bounding box center [108, 189] width 145 height 31
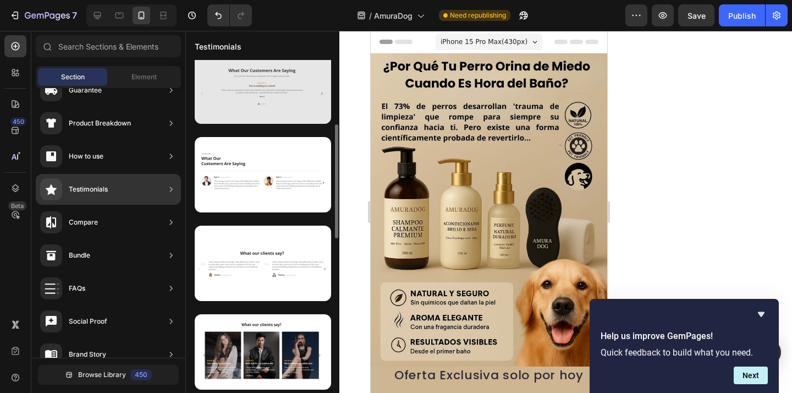
scroll to position [195, 0]
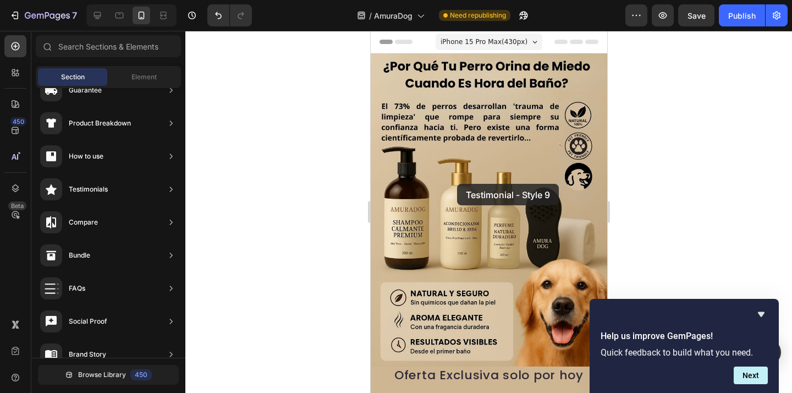
drag, startPoint x: 637, startPoint y: 282, endPoint x: 456, endPoint y: 184, distance: 205.2
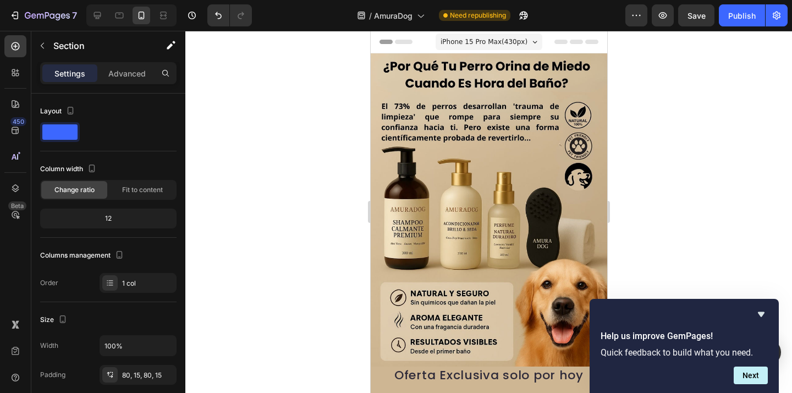
click at [119, 68] on p "Advanced" at bounding box center [126, 74] width 37 height 12
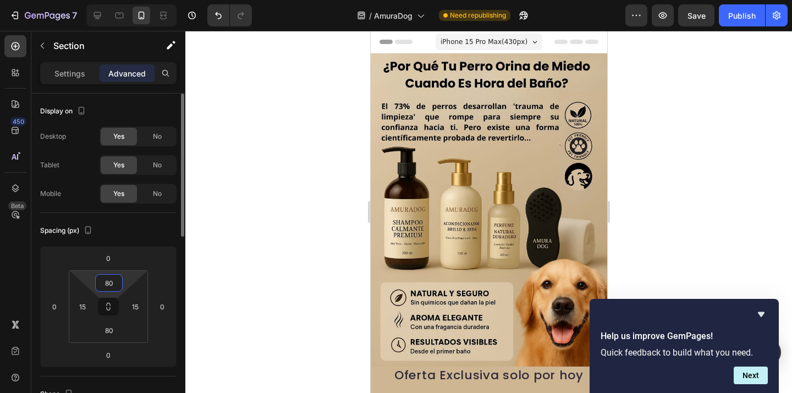
click at [116, 280] on input "80" at bounding box center [109, 282] width 22 height 16
type input "0"
click at [116, 335] on input "80" at bounding box center [109, 330] width 22 height 16
type input "20"
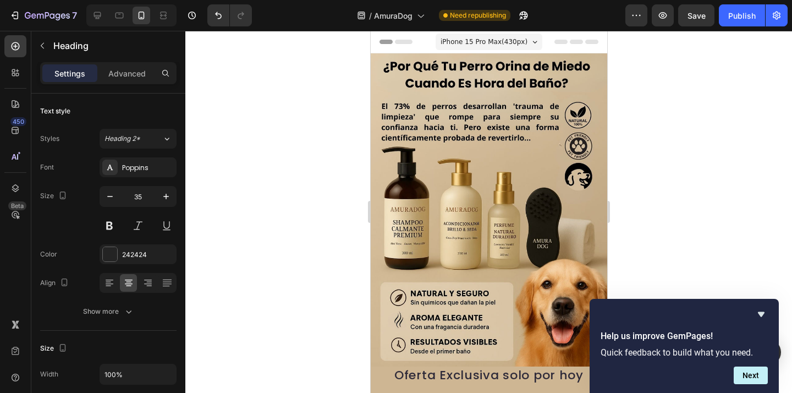
click at [114, 200] on icon "button" at bounding box center [109, 196] width 11 height 11
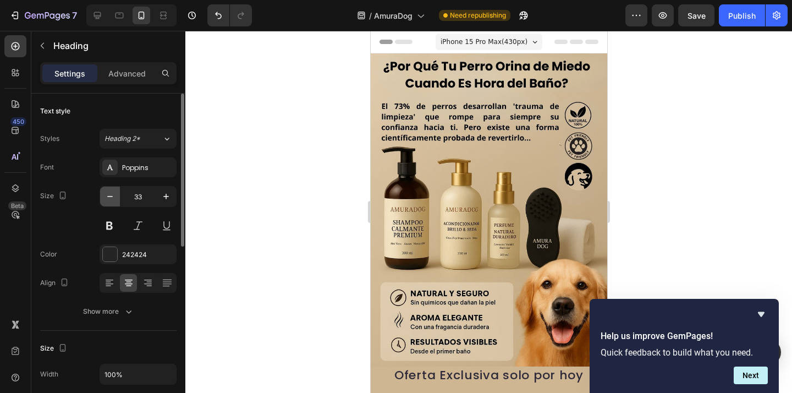
click at [114, 200] on icon "button" at bounding box center [109, 196] width 11 height 11
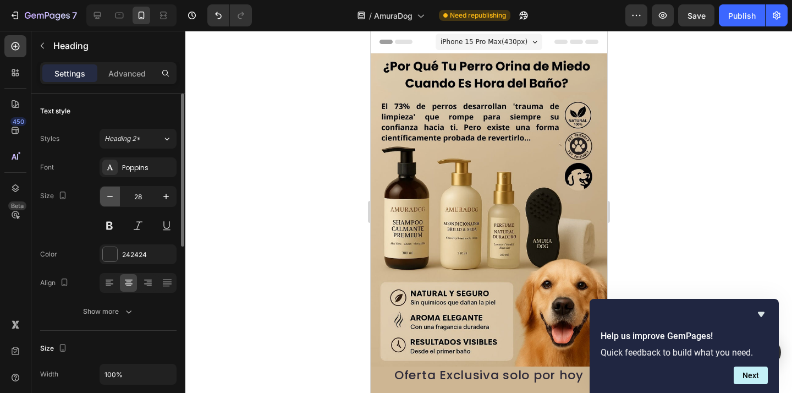
click at [114, 200] on icon "button" at bounding box center [109, 196] width 11 height 11
click at [114, 199] on icon "button" at bounding box center [109, 196] width 11 height 11
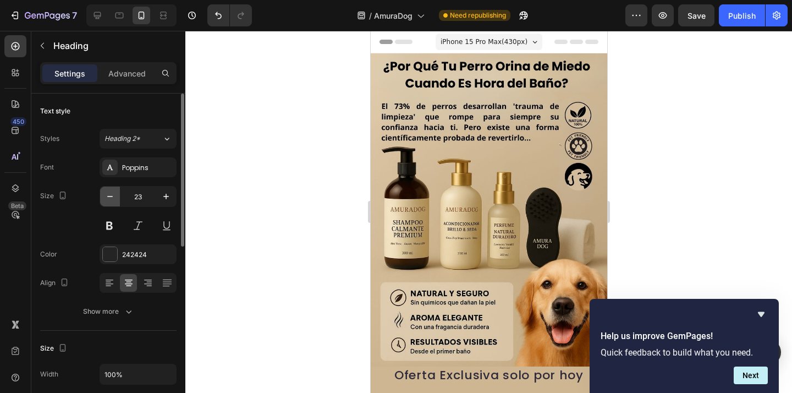
click at [114, 199] on icon "button" at bounding box center [109, 196] width 11 height 11
type input "19"
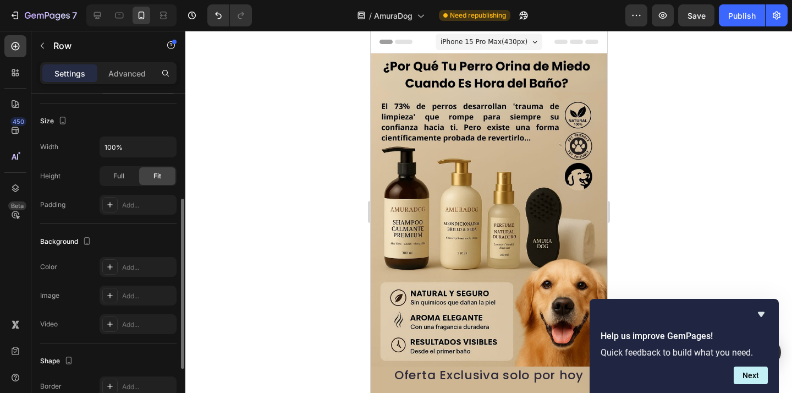
scroll to position [201, 0]
click at [112, 268] on icon at bounding box center [110, 264] width 9 height 9
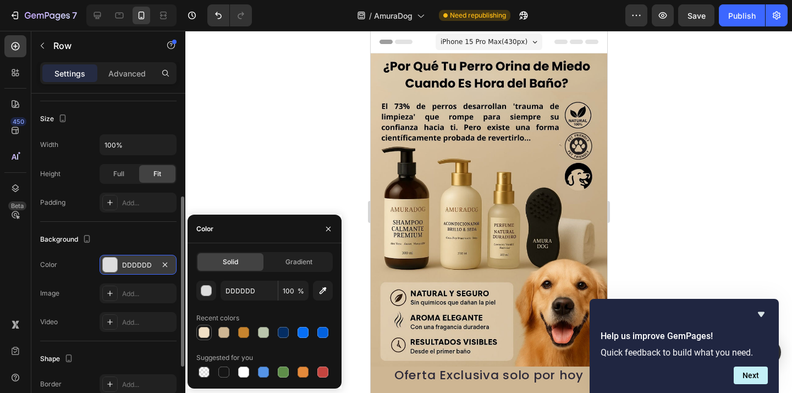
click at [208, 333] on div at bounding box center [204, 332] width 11 height 11
type input "F1E0C6"
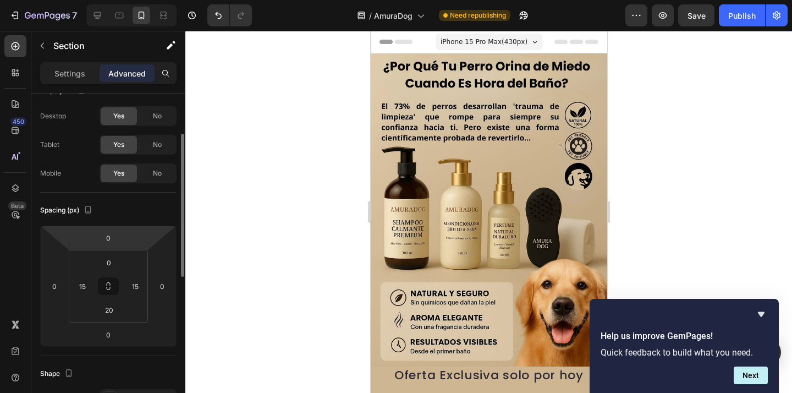
scroll to position [0, 0]
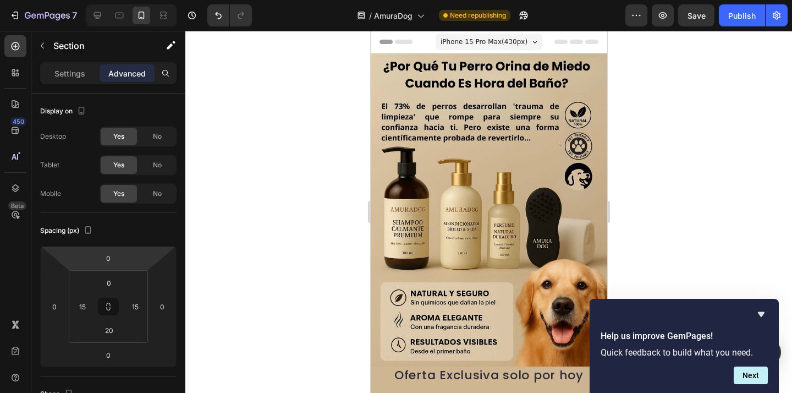
click at [334, 285] on div at bounding box center [488, 212] width 607 height 362
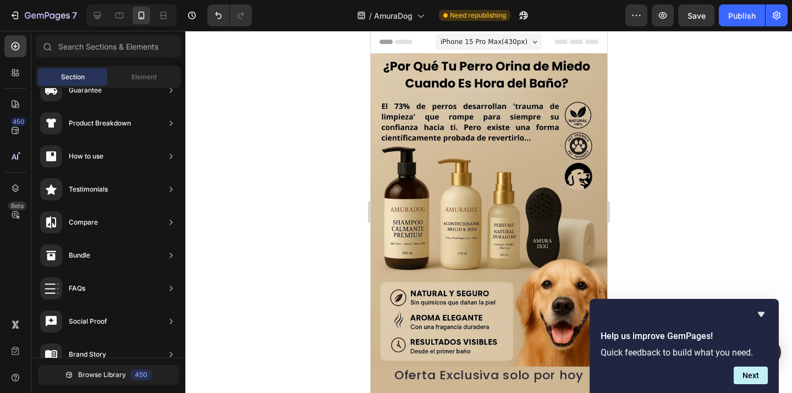
click at [370, 31] on lt-div at bounding box center [370, 31] width 0 height 0
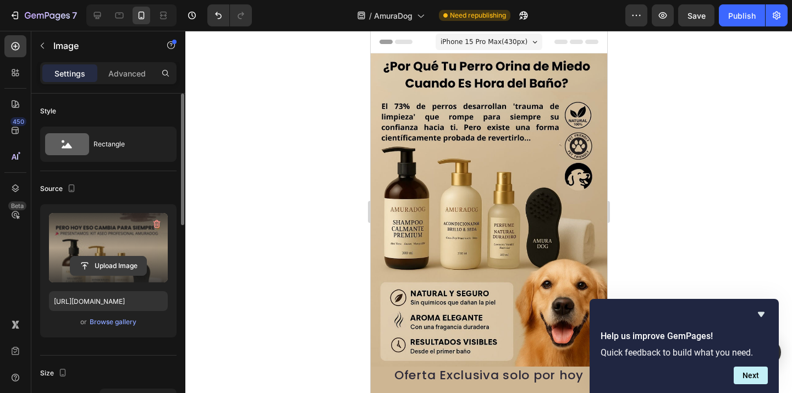
click at [114, 264] on input "file" at bounding box center [108, 265] width 76 height 19
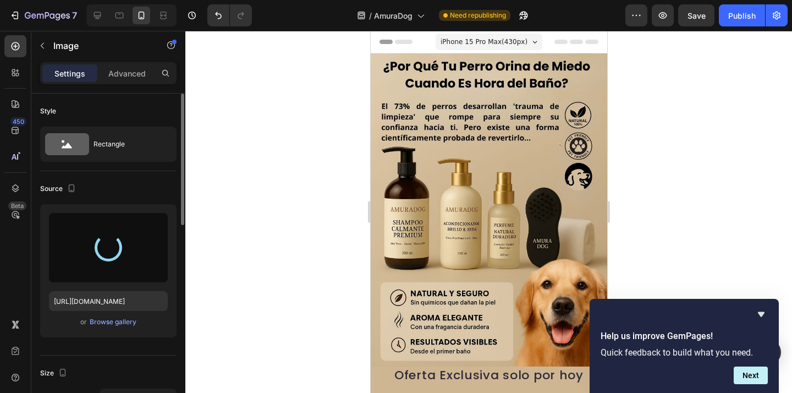
type input "[URL][DOMAIN_NAME]"
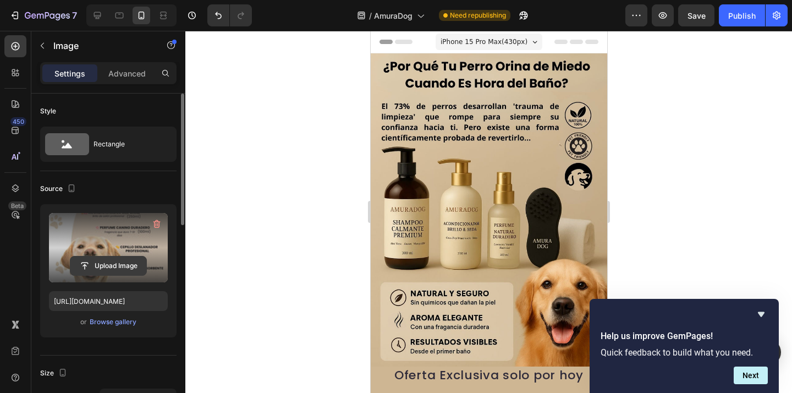
click at [115, 261] on input "file" at bounding box center [108, 265] width 76 height 19
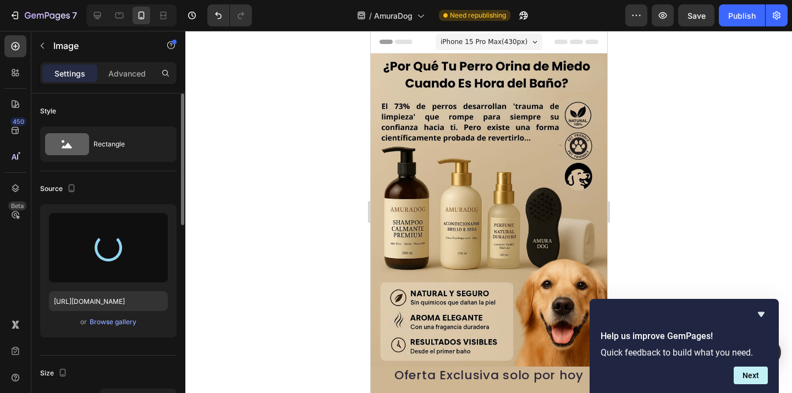
type input "[URL][DOMAIN_NAME]"
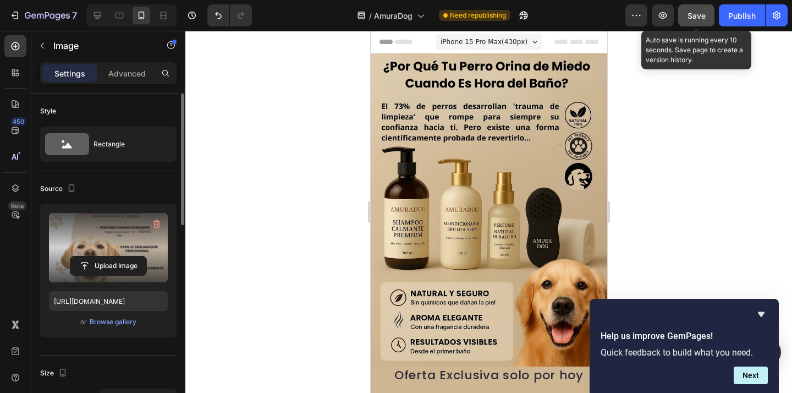
click at [704, 20] on div "Save" at bounding box center [696, 16] width 18 height 12
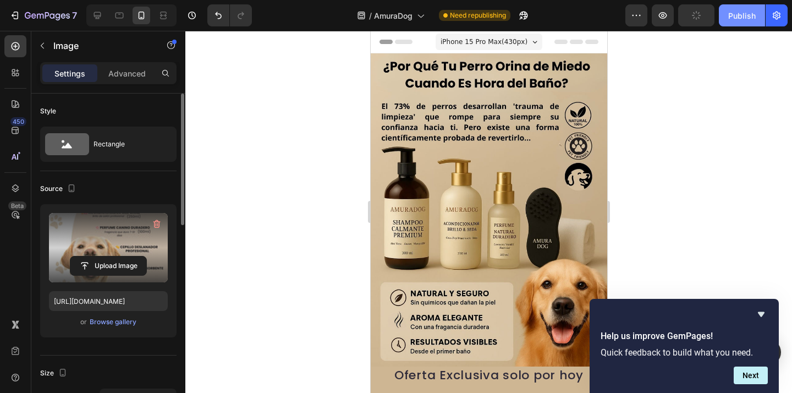
click at [735, 21] on button "Publish" at bounding box center [742, 15] width 46 height 22
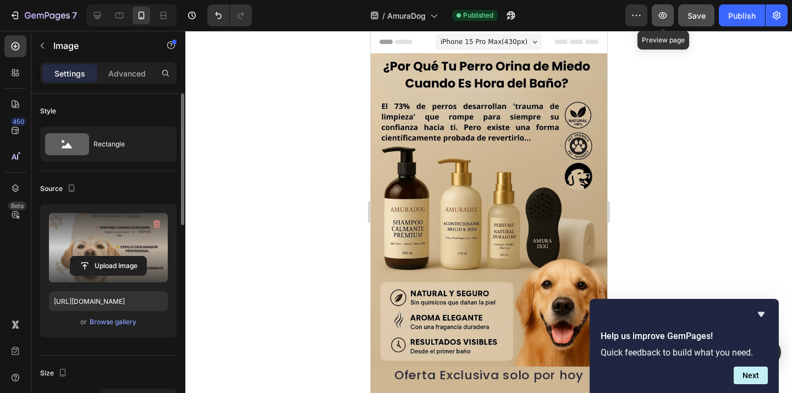
click at [666, 18] on icon "button" at bounding box center [662, 15] width 11 height 11
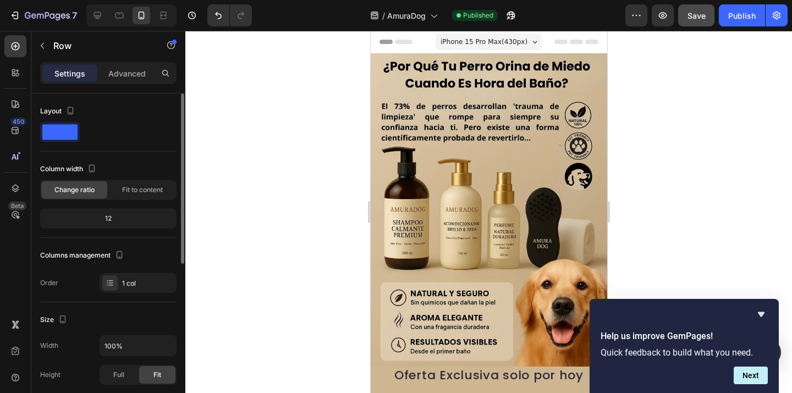
click at [123, 78] on p "Advanced" at bounding box center [126, 74] width 37 height 12
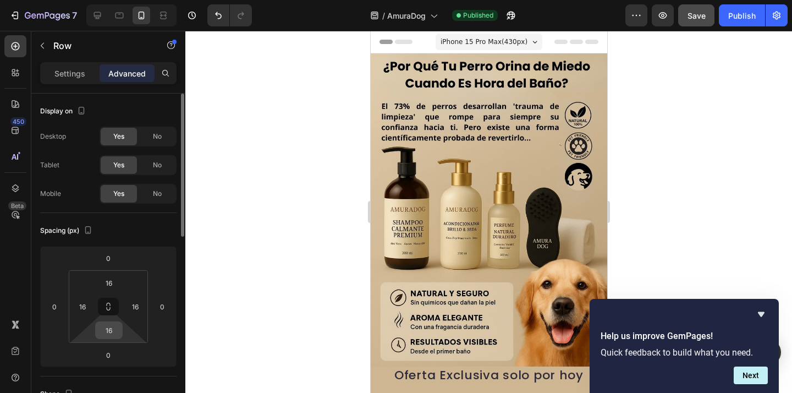
click at [115, 324] on input "16" at bounding box center [109, 330] width 22 height 16
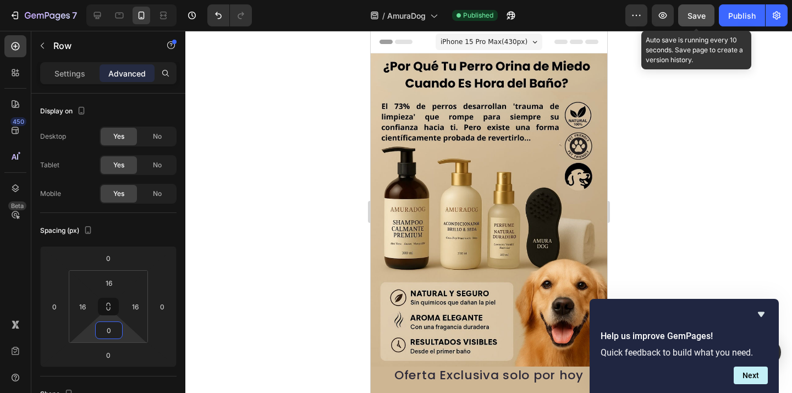
type input "0"
click at [698, 17] on span "Save" at bounding box center [696, 15] width 18 height 9
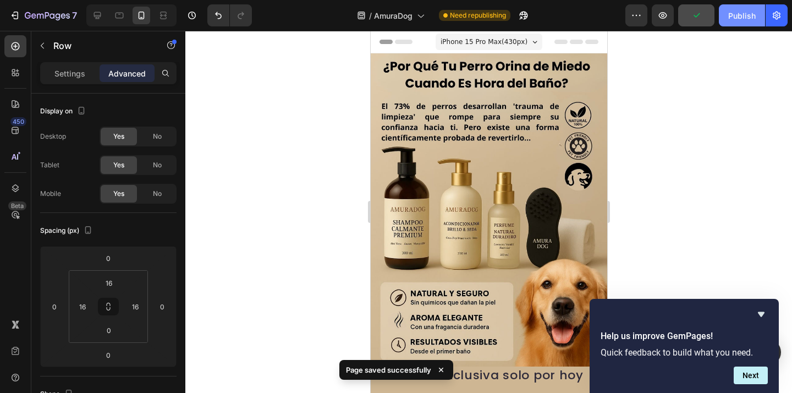
click at [739, 18] on div "Publish" at bounding box center [741, 16] width 27 height 12
